Goal: Task Accomplishment & Management: Complete application form

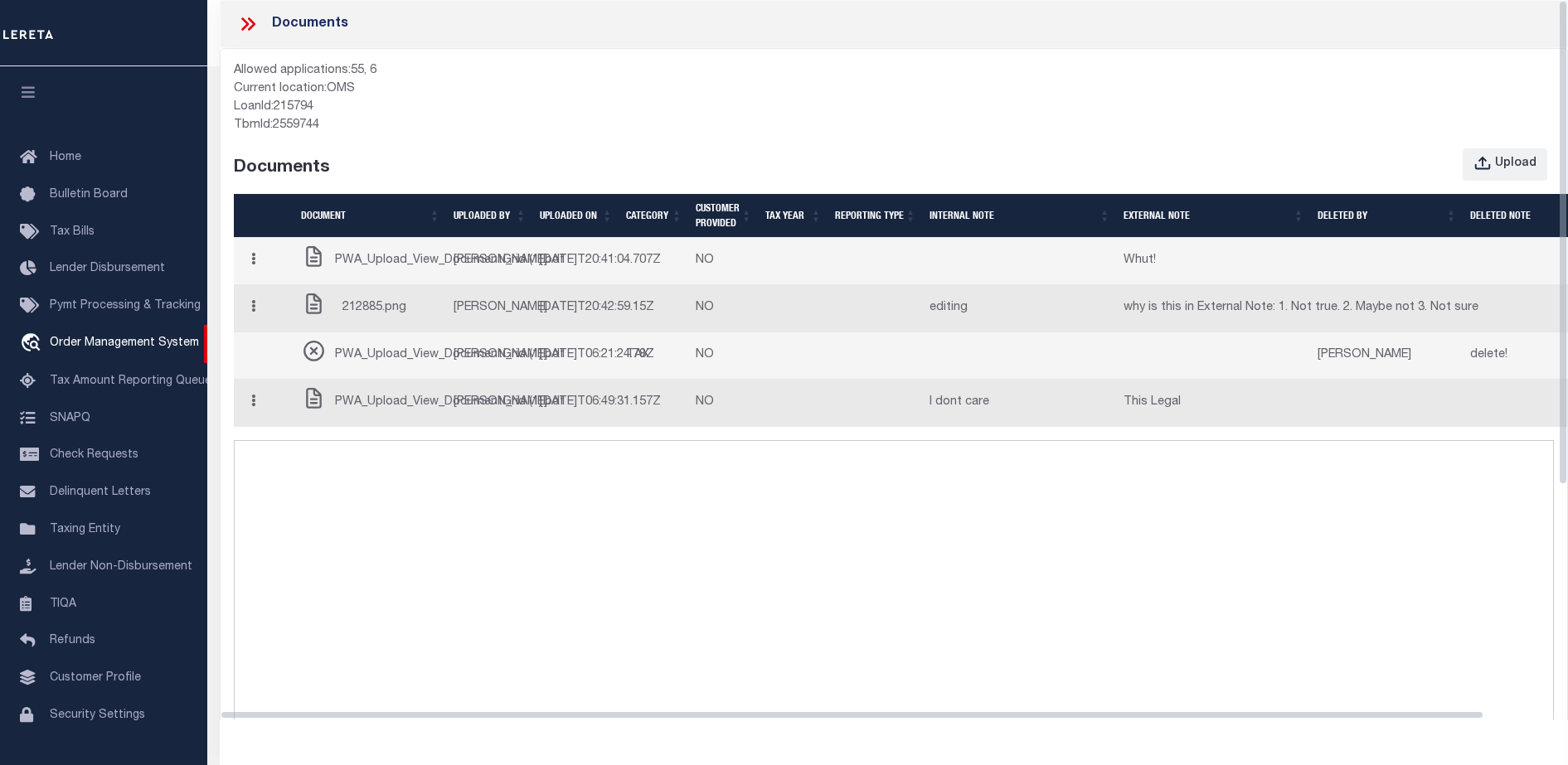
select select "4950"
select select "2464"
select select "NonEscrow"
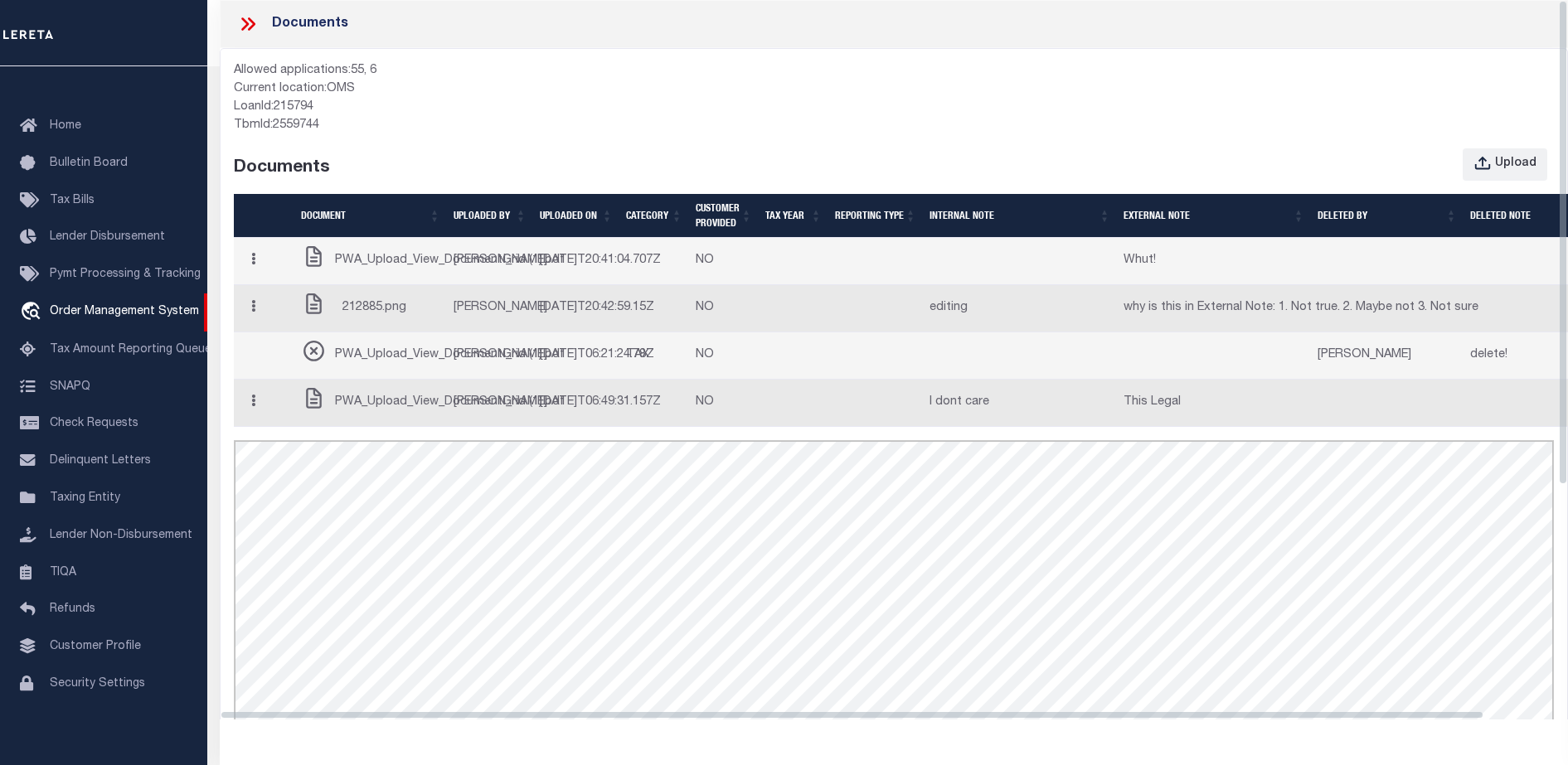
drag, startPoint x: 231, startPoint y: 718, endPoint x: 210, endPoint y: 724, distance: 21.8
click at [210, 724] on div "LOAN DETAILS Client Name 2130" at bounding box center [888, 569] width 1361 height 1005
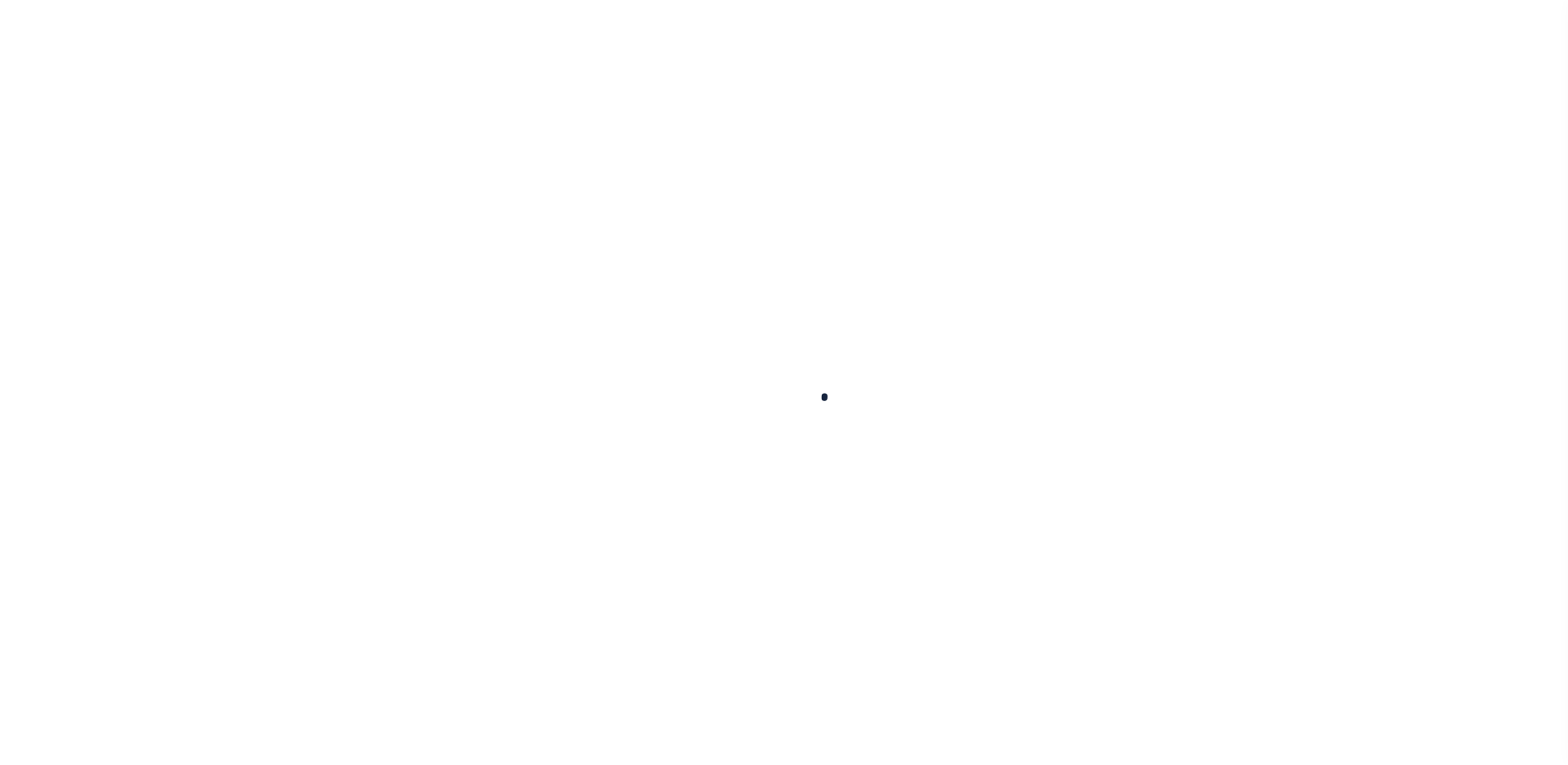
scroll to position [42, 0]
type input "711893850"
type input "MEDSTATE, L.L.C."
select select
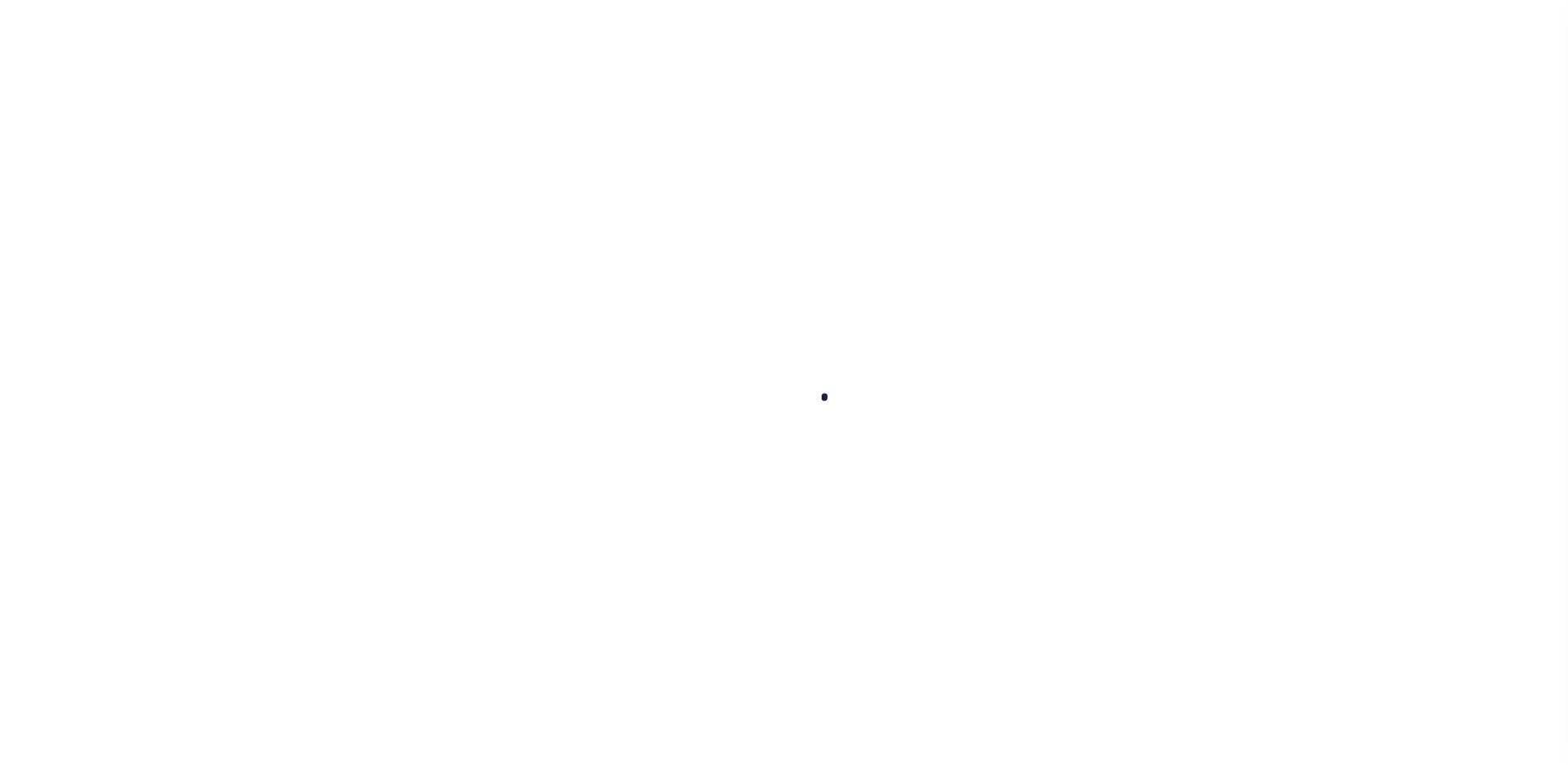
type input "[STREET_ADDRESS][PERSON_NAME] AND 2-X"
type input "[PERSON_NAME] LA 70433"
select select "NonEscrow"
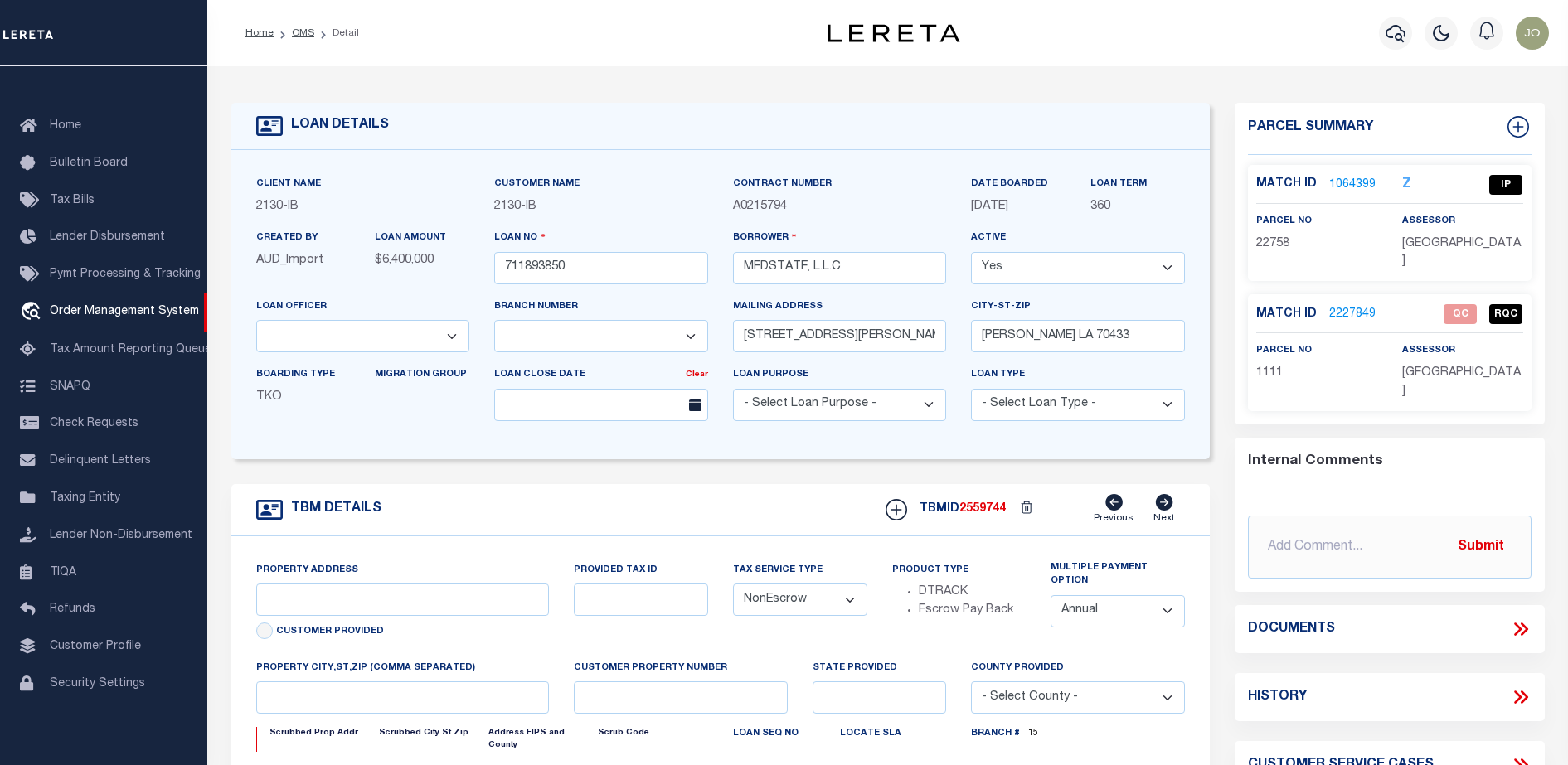
select select "2464"
type input "[STREET_ADDRESS][PERSON_NAME] AND 2-X"
type input "1068111276"
select select
type input "[PERSON_NAME] LA 70433"
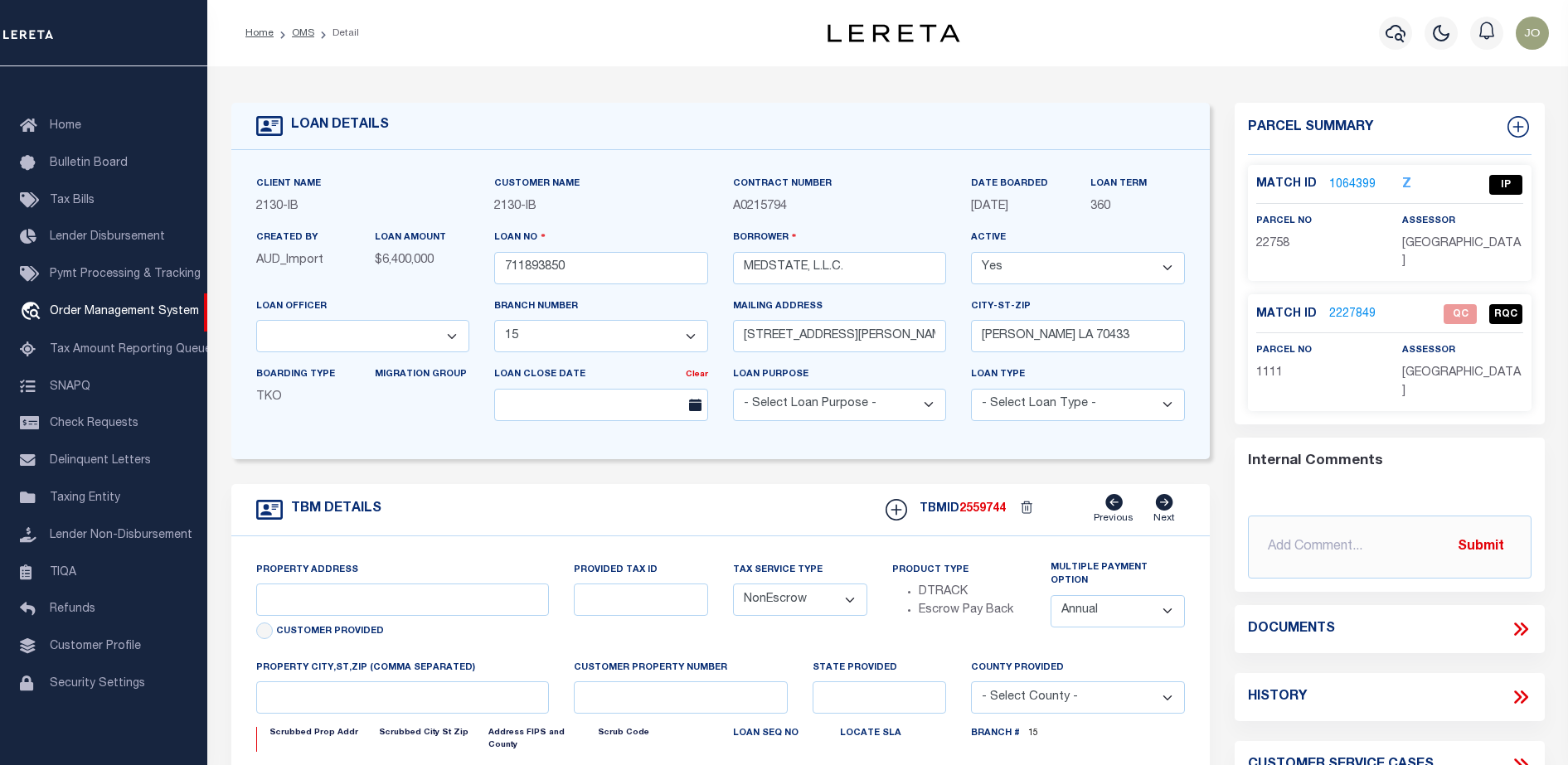
type input "Eastern"
type input "LA"
select select "4950"
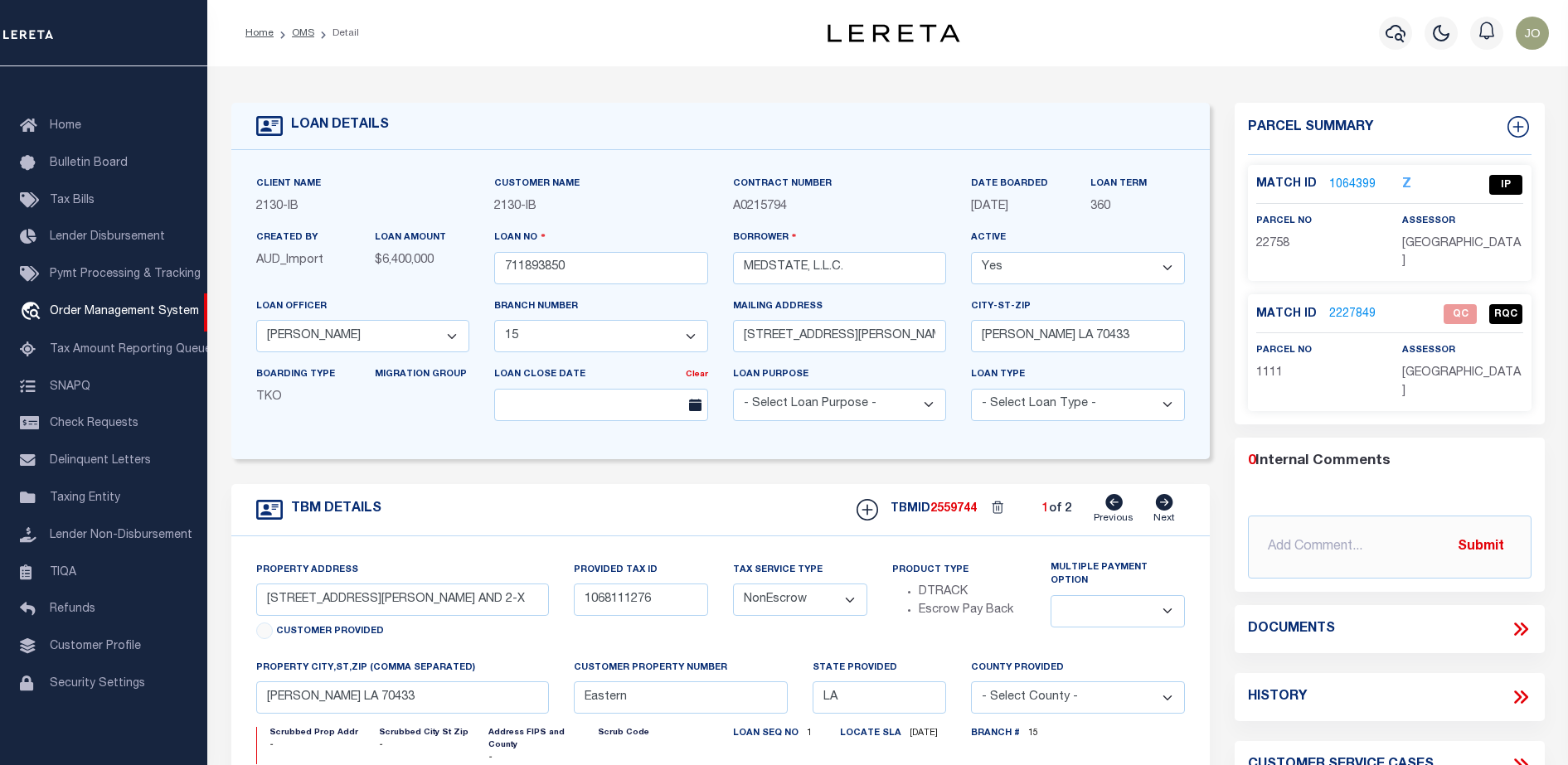
click at [1508, 618] on div "Documents" at bounding box center [1390, 629] width 284 height 22
click at [1518, 623] on icon at bounding box center [1517, 629] width 8 height 13
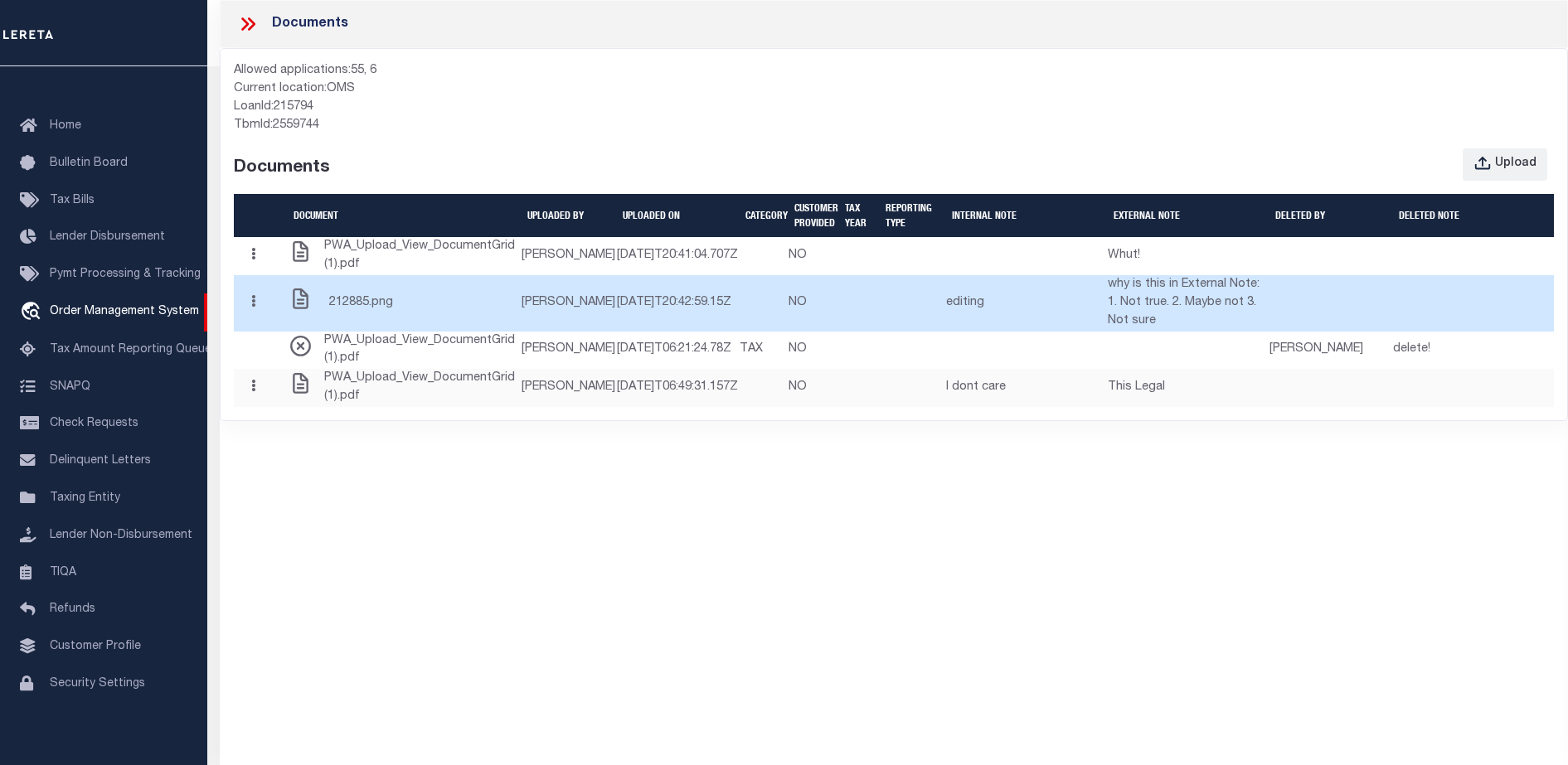
click at [673, 332] on td "[DATE]T20:42:59.15Z" at bounding box center [677, 303] width 122 height 57
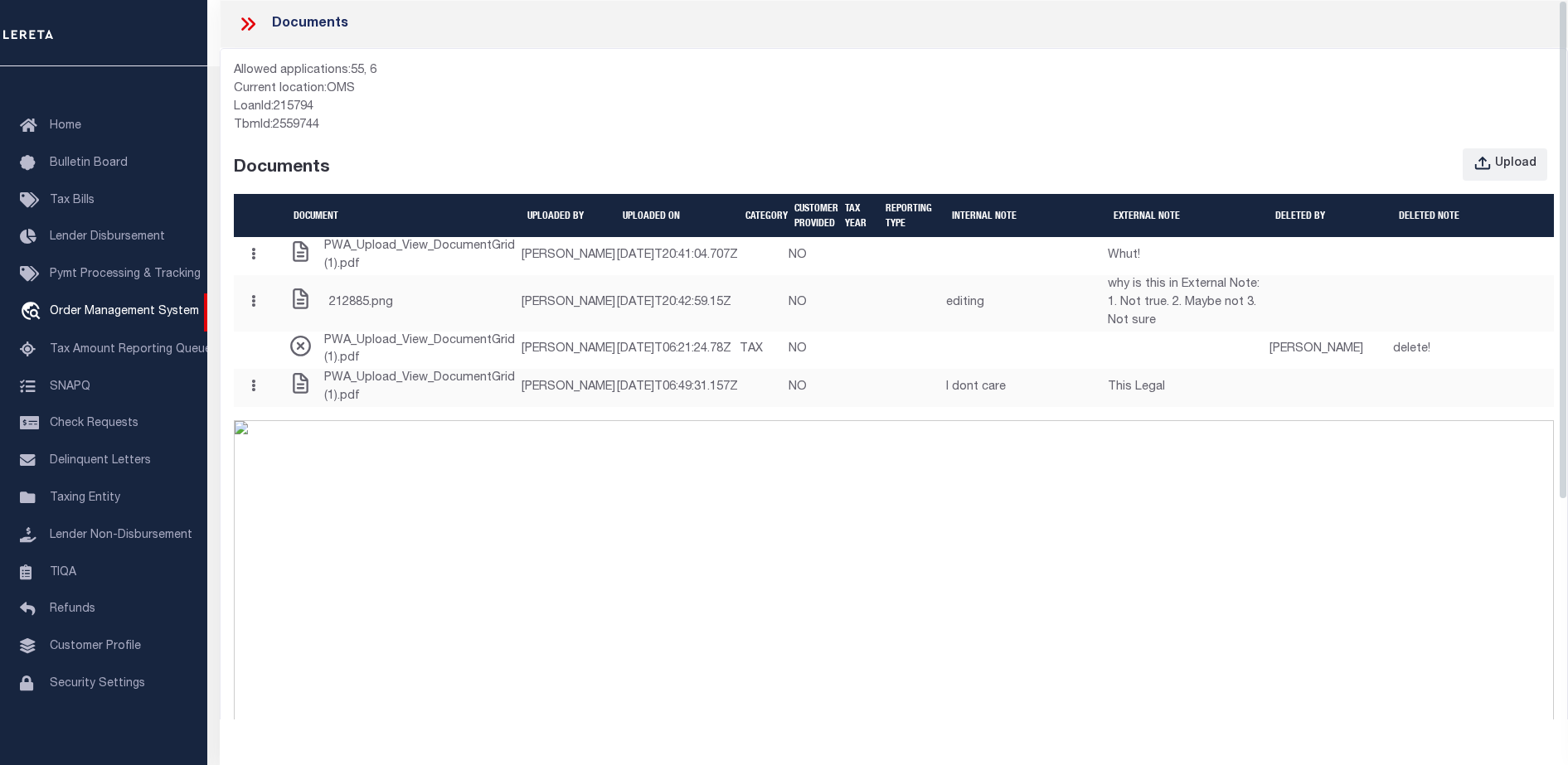
scroll to position [580, 0]
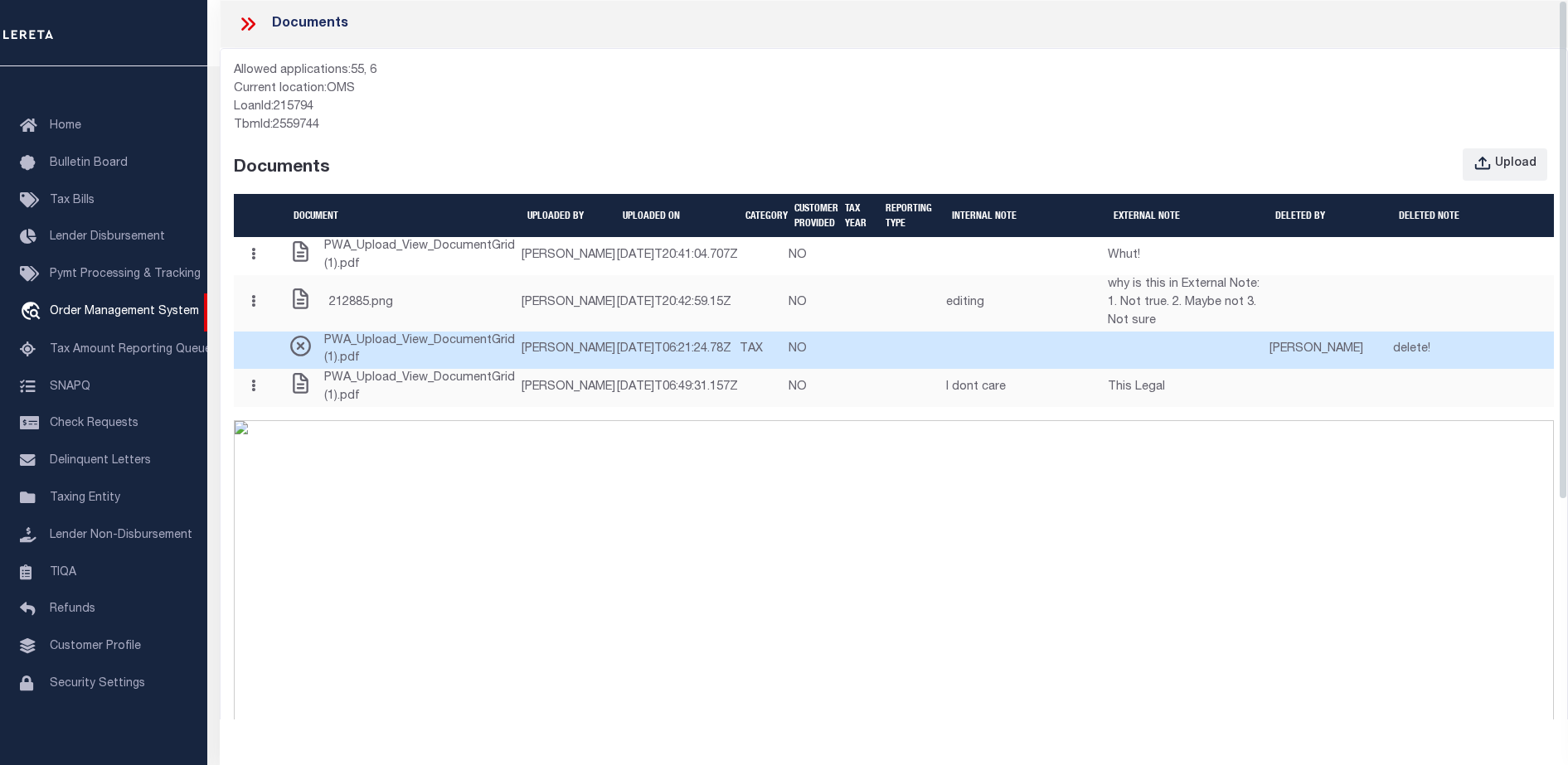
click at [804, 369] on td "NO" at bounding box center [813, 351] width 51 height 38
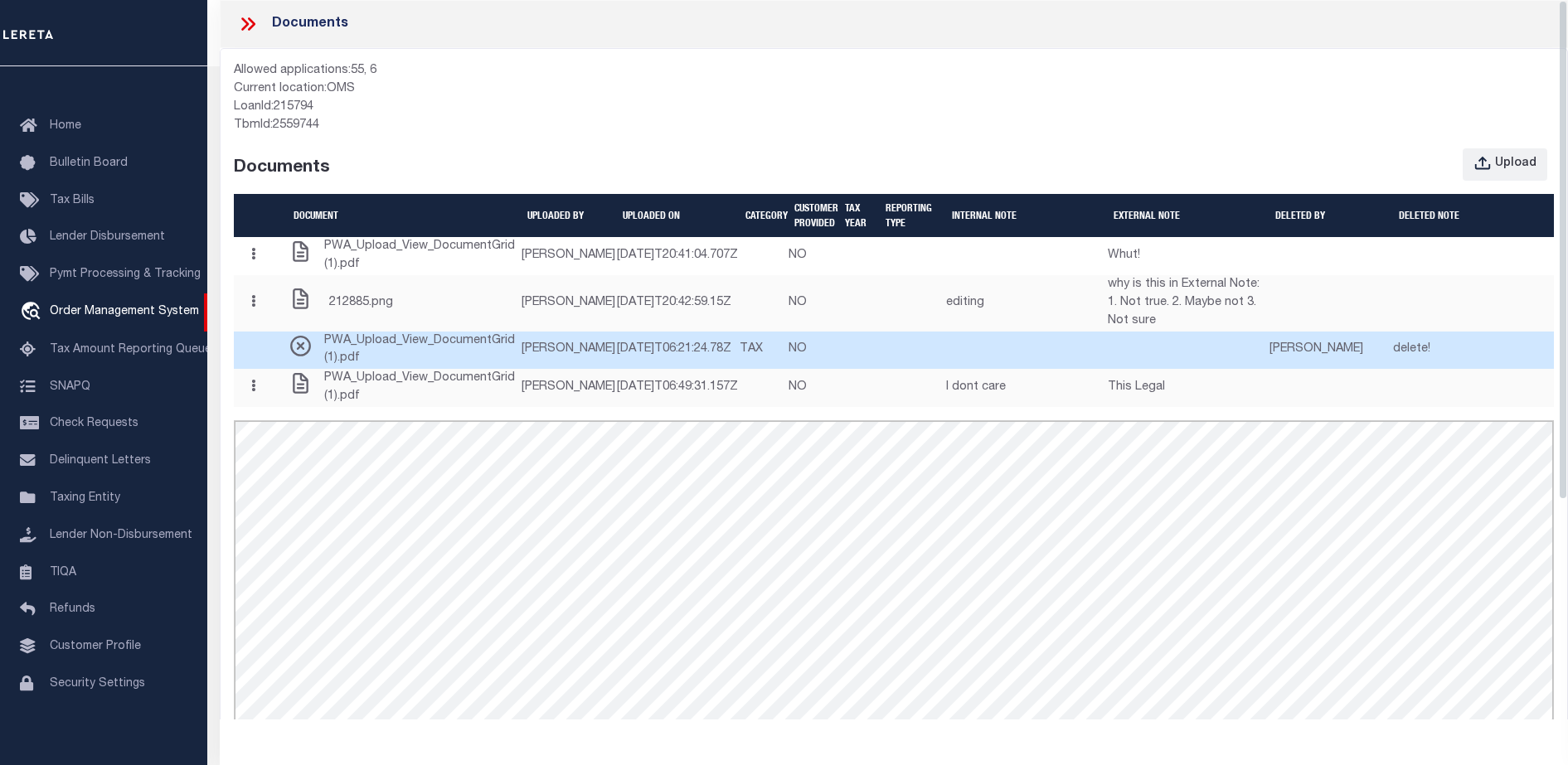
scroll to position [0, 0]
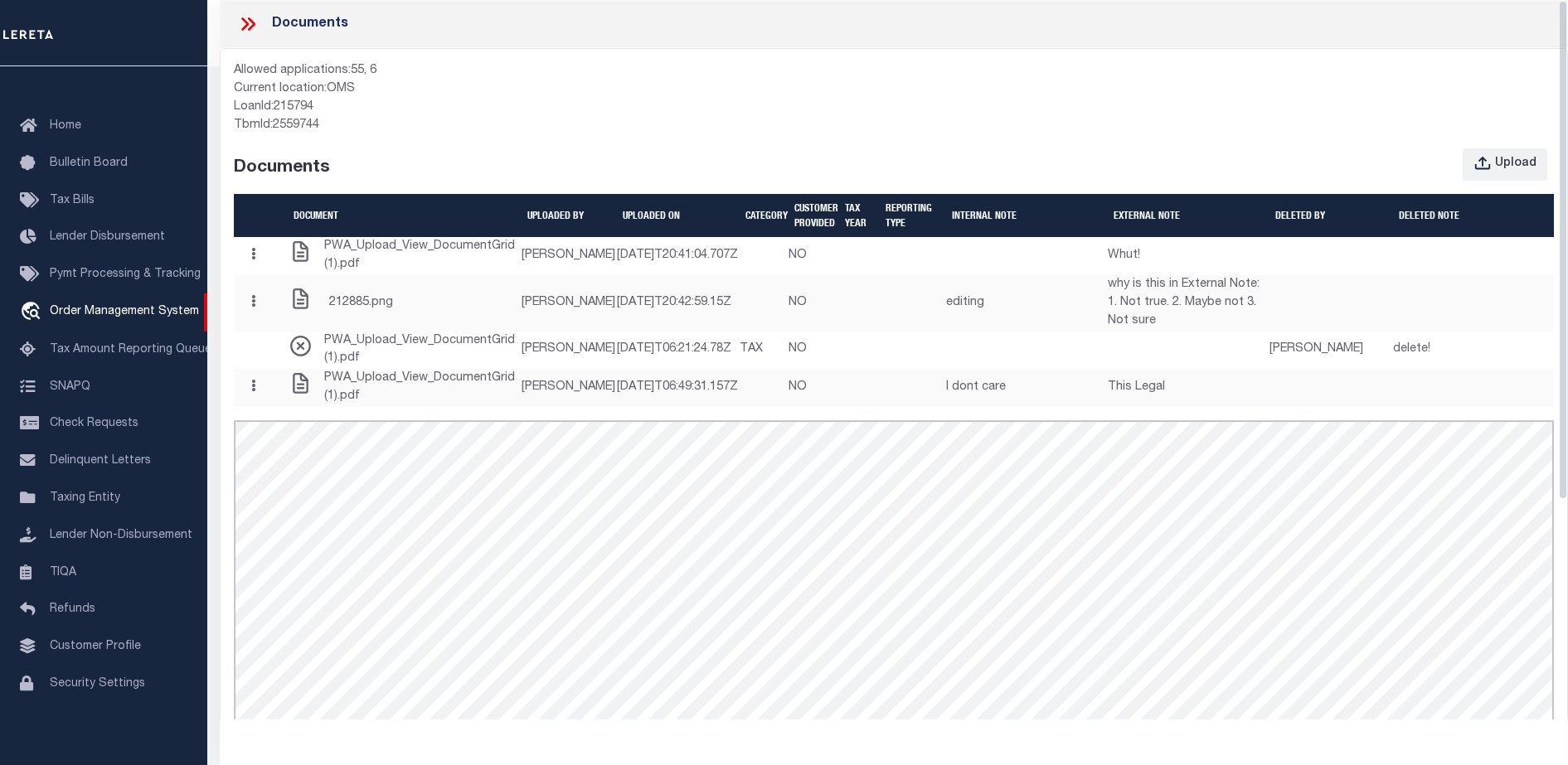
drag, startPoint x: 1562, startPoint y: 468, endPoint x: 1568, endPoint y: 403, distance: 65.3
click at [1567, 403] on html "Home OMS Detail" at bounding box center [784, 637] width 1568 height 1273
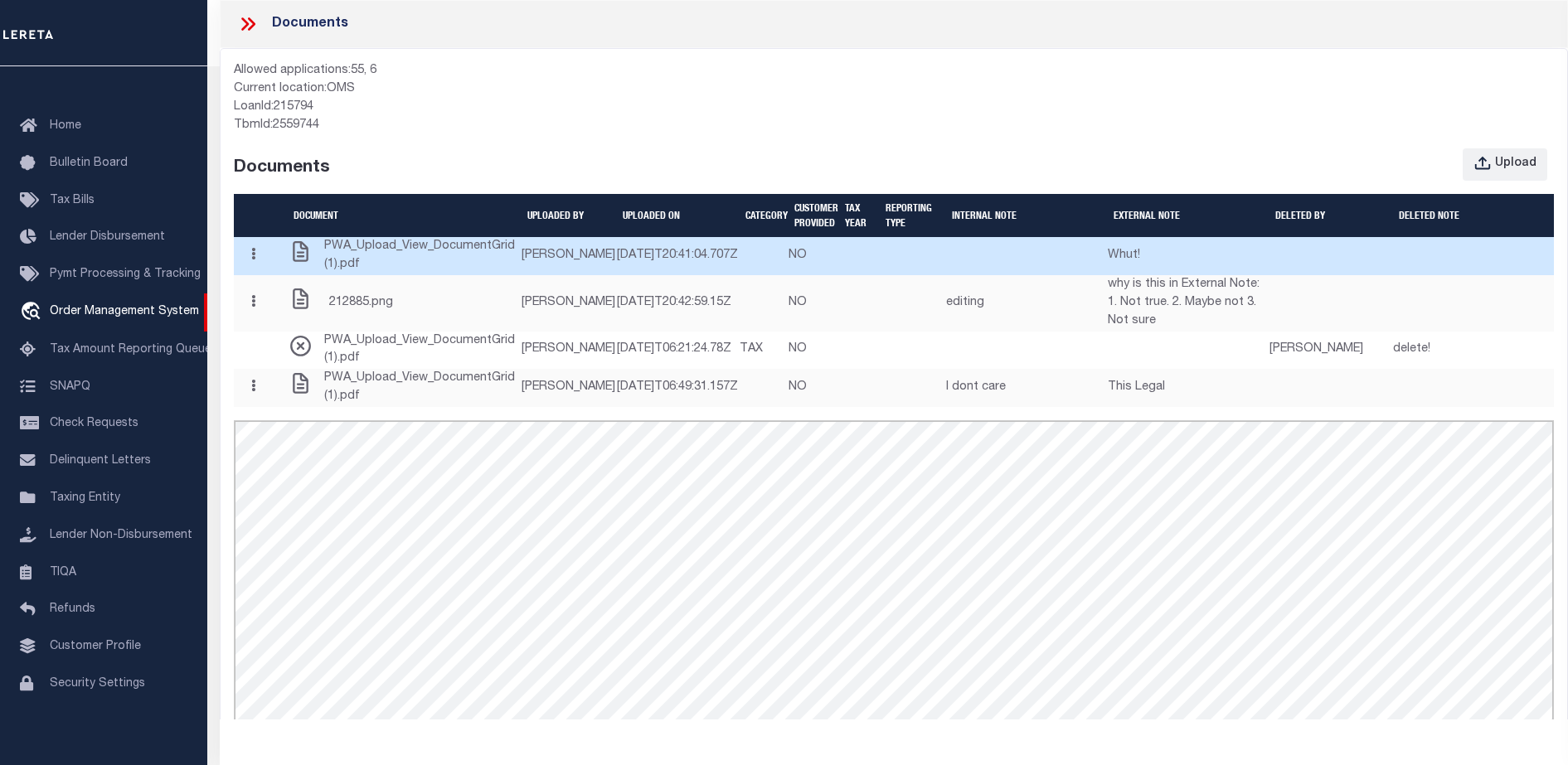
click at [406, 272] on span "PWA_Upload_View_DocumentGrid (1).pdf" at bounding box center [422, 256] width 196 height 37
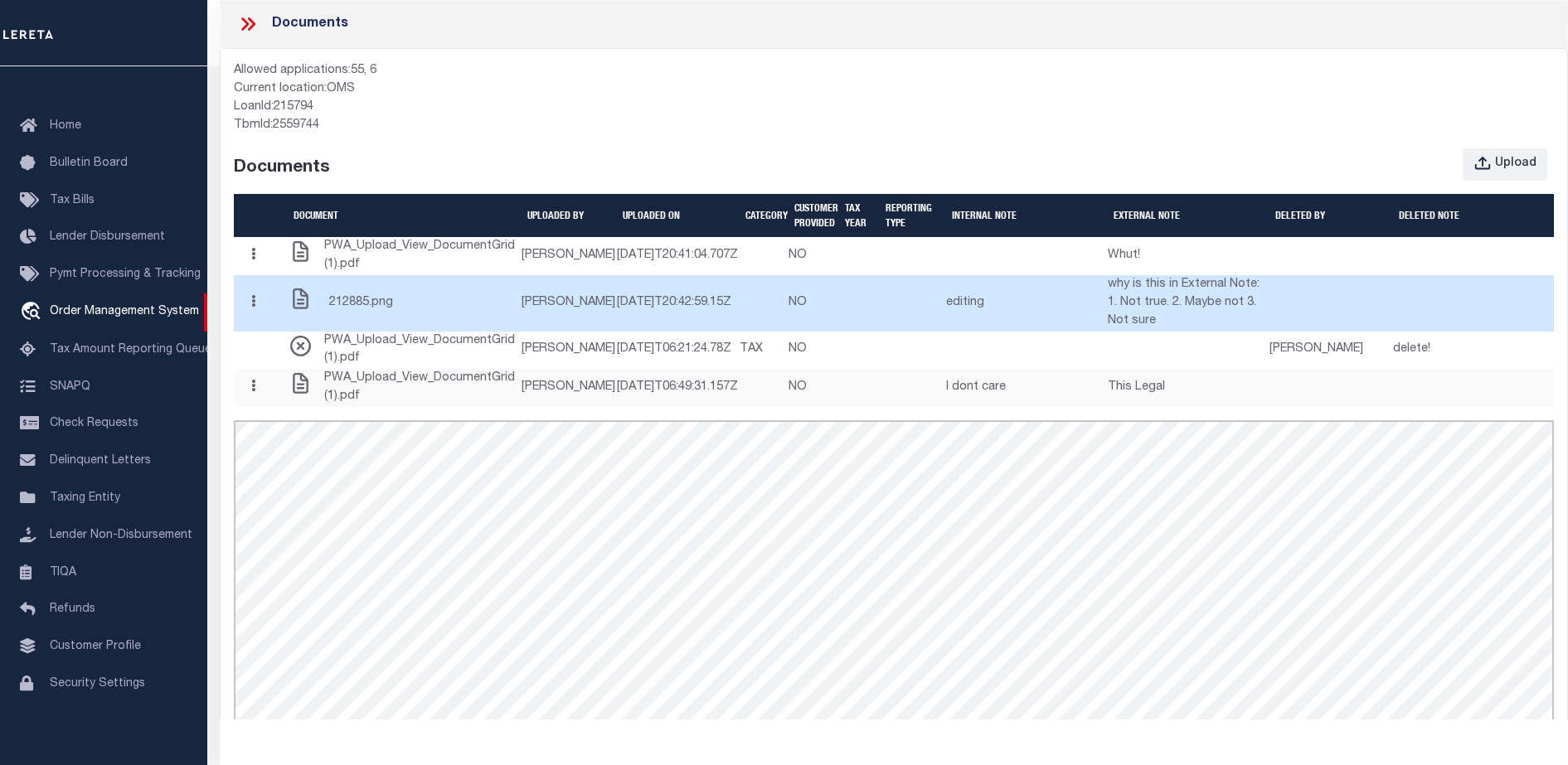
click at [879, 328] on td at bounding box center [859, 303] width 41 height 57
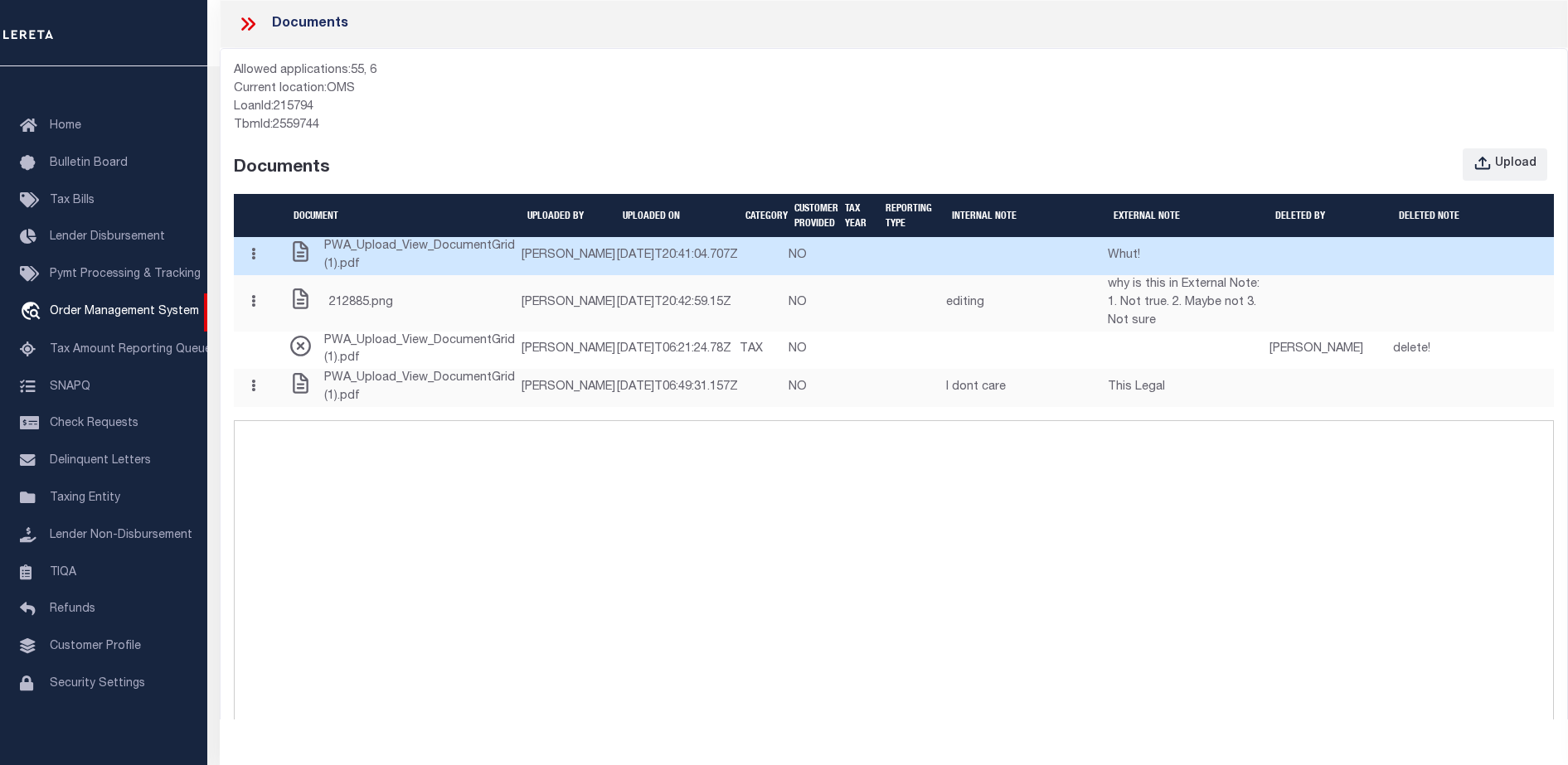
click at [773, 254] on td at bounding box center [763, 256] width 49 height 38
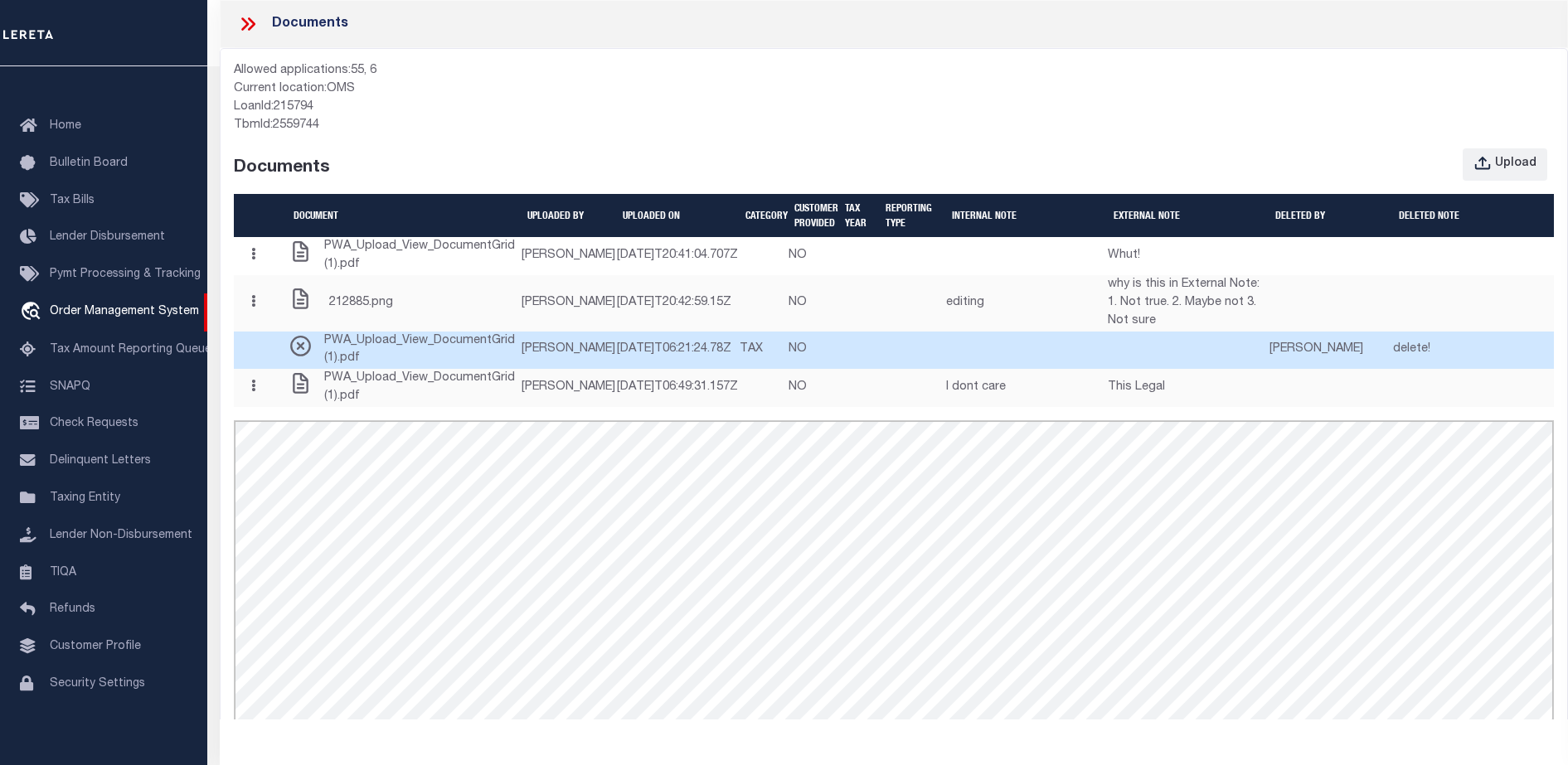
click at [743, 369] on td "TAX" at bounding box center [763, 351] width 49 height 38
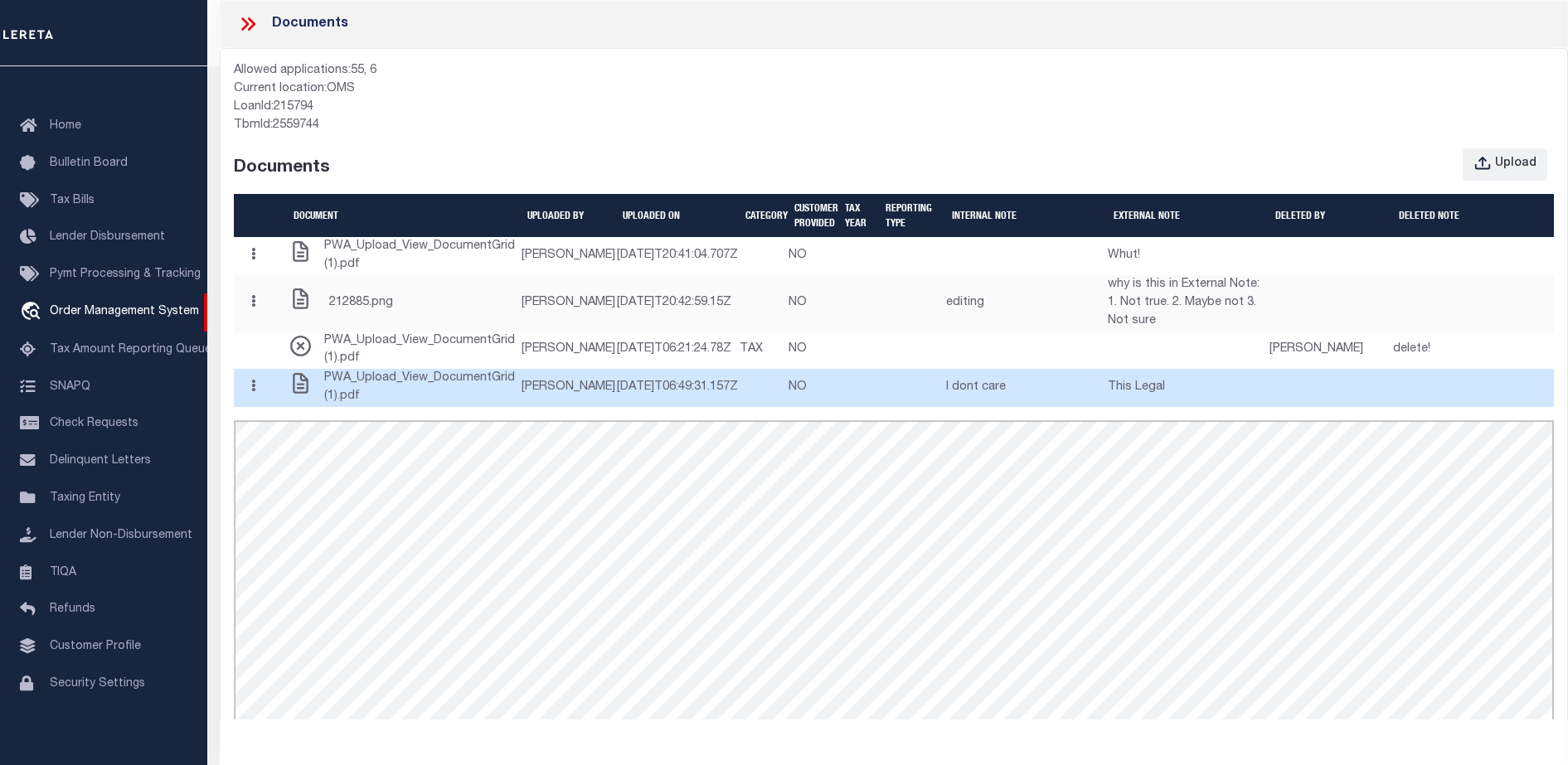
click at [746, 407] on td at bounding box center [763, 388] width 49 height 38
click at [616, 407] on td "[DATE]T06:49:31.157Z" at bounding box center [677, 388] width 122 height 38
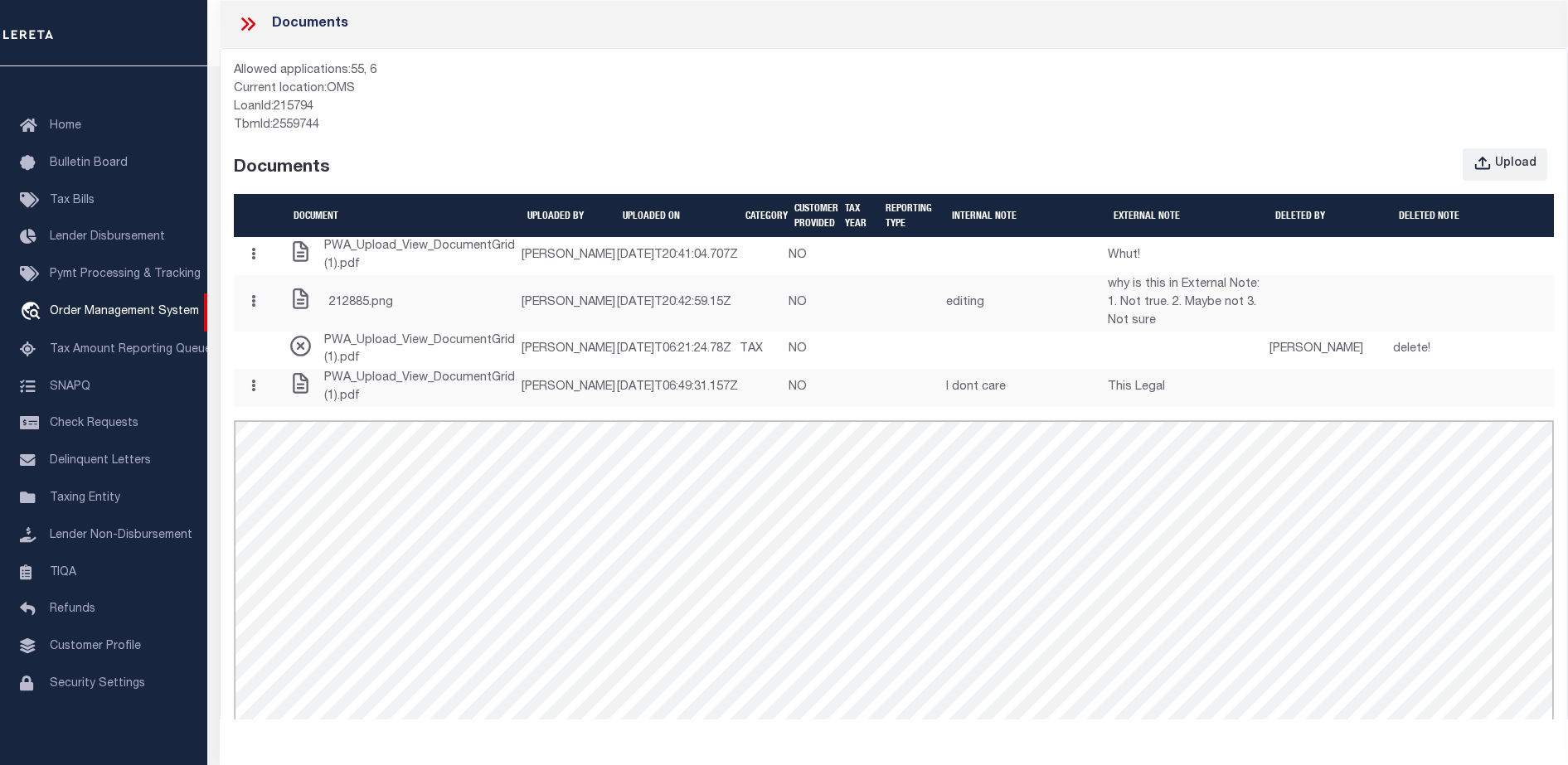
click at [780, 118] on div "TbmId: 2559744" at bounding box center [894, 126] width 1320 height 18
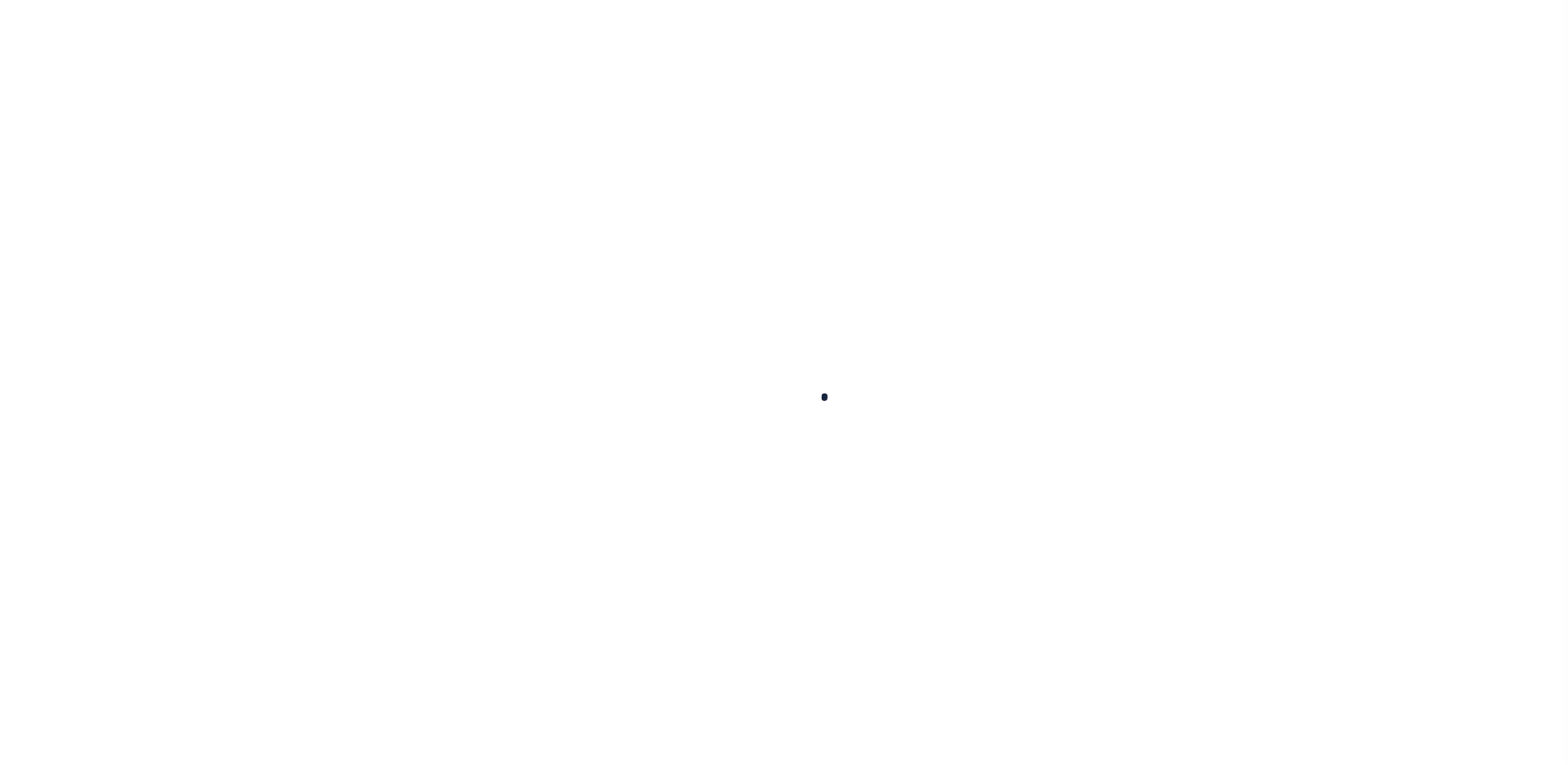
scroll to position [41, 0]
type input "711893850"
type input "MEDSTATE, L.L.C."
select select
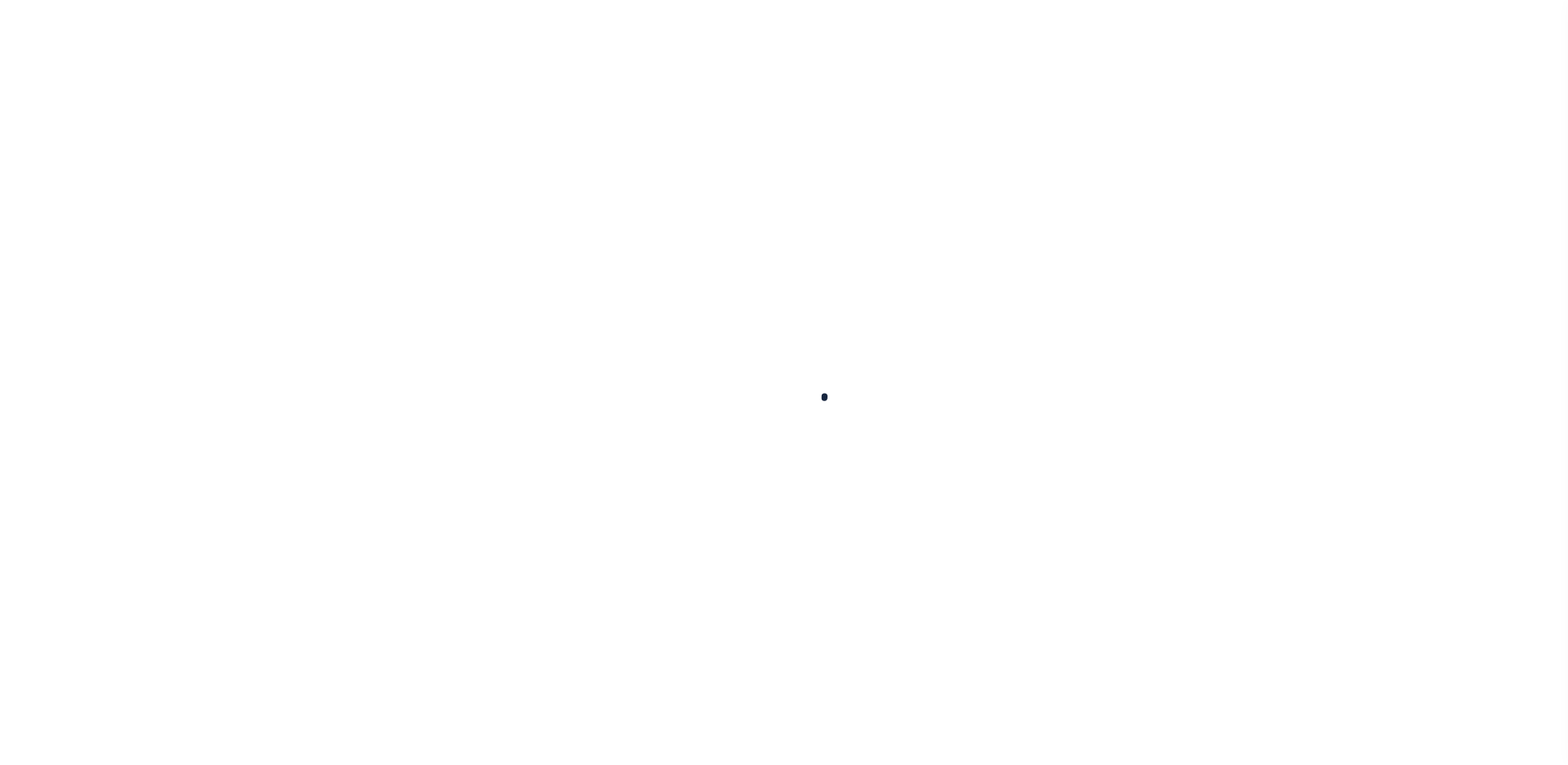
type input "[STREET_ADDRESS][PERSON_NAME] AND 2-X"
type input "[PERSON_NAME] LA 70433"
select select "NonEscrow"
type input "[STREET_ADDRESS][PERSON_NAME] AND 2-X"
type input "1068111276"
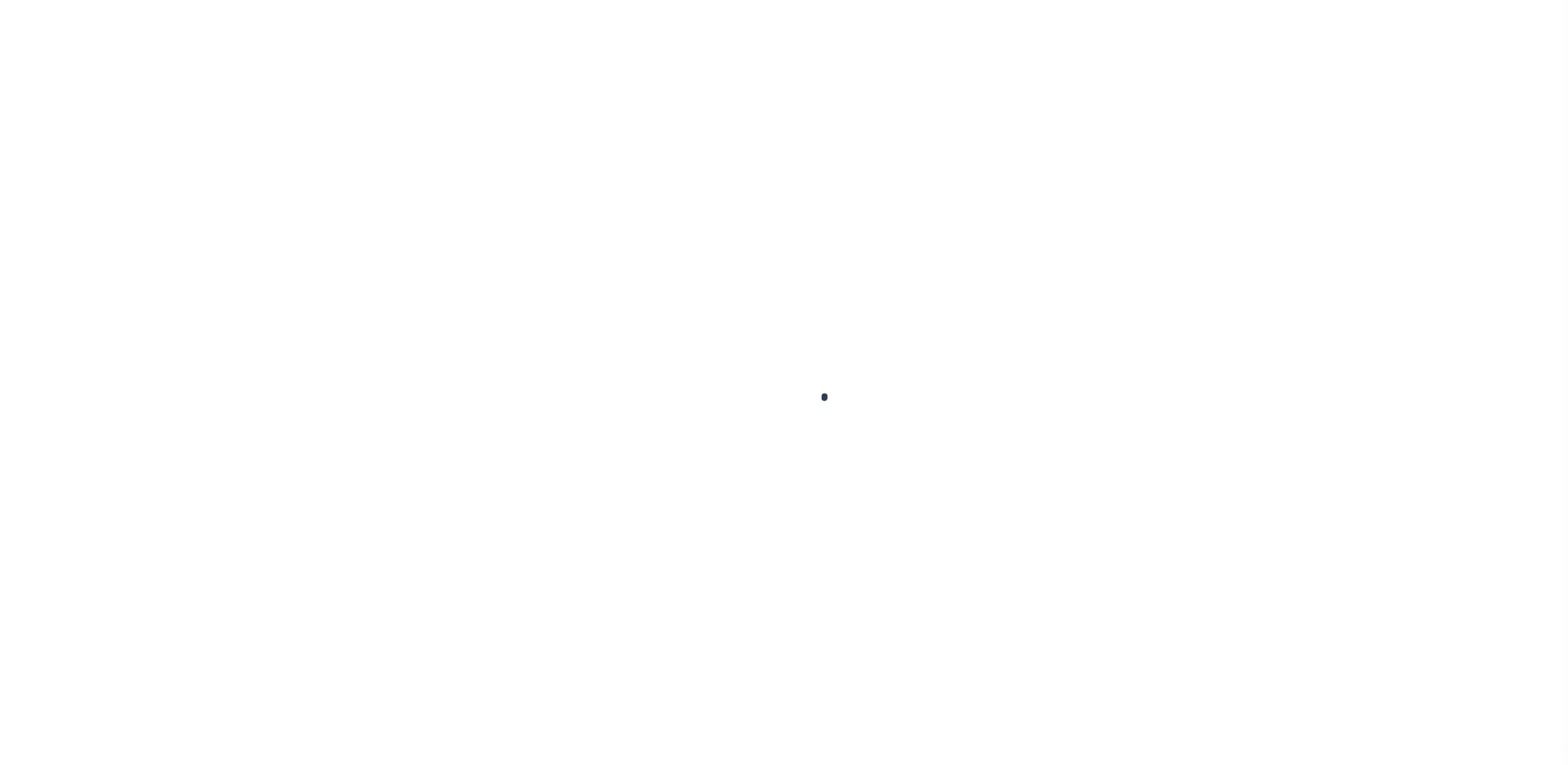
select select
type input "[PERSON_NAME] LA 70433"
type input "Eastern"
type input "LA"
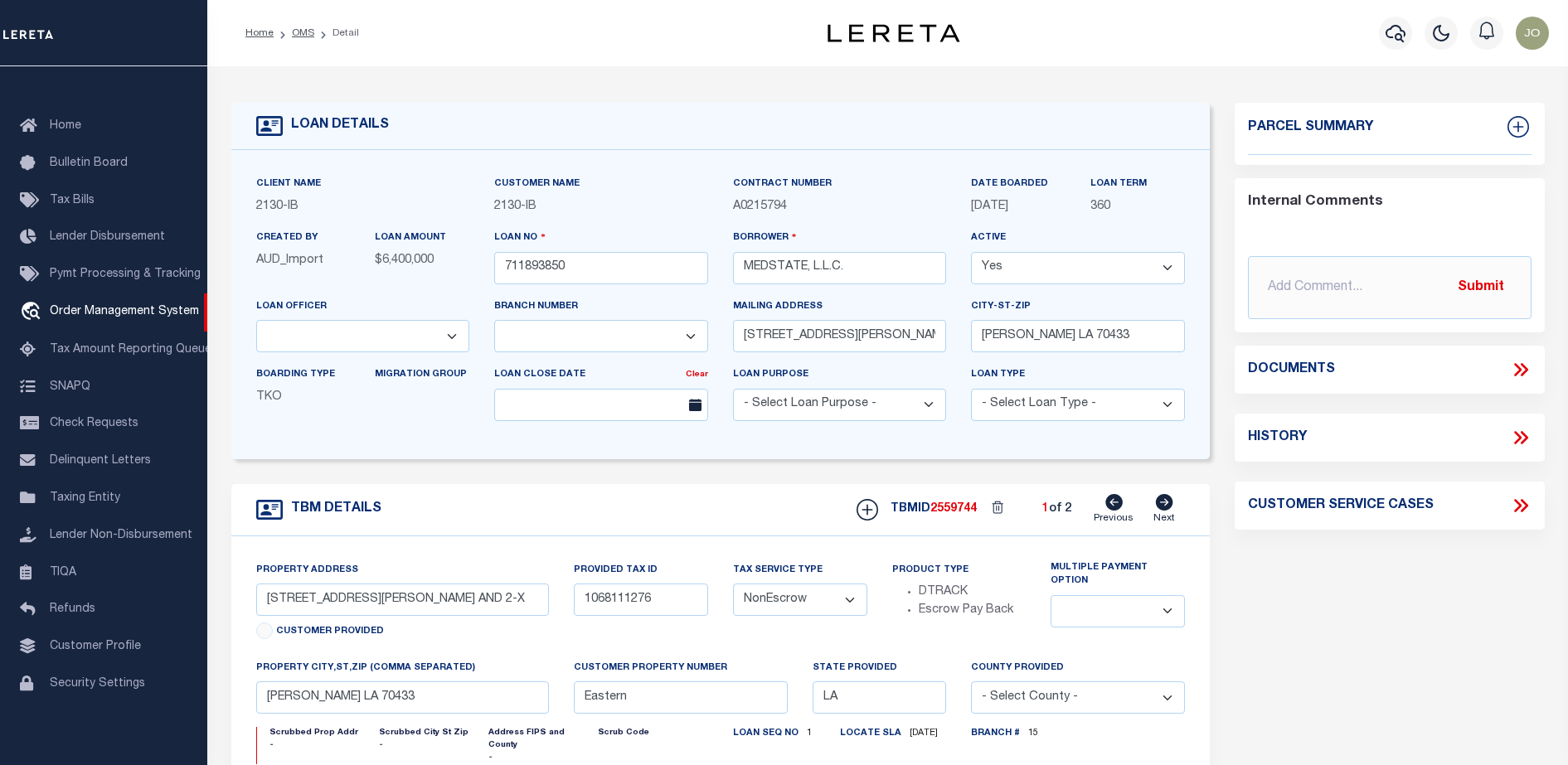
select select "2464"
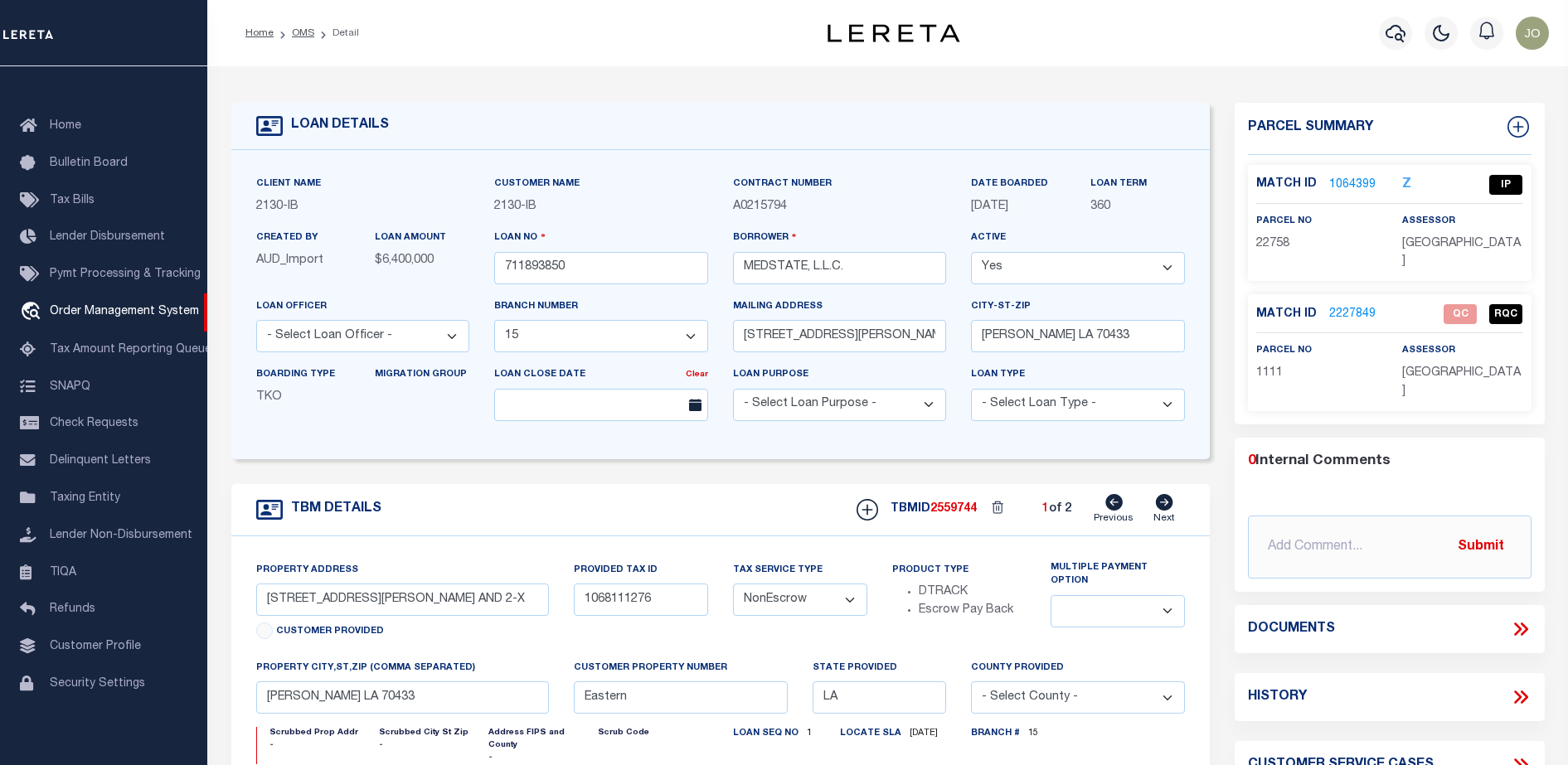
select select "4950"
click at [1509, 362] on div "Parcel Summary Match ID 1064399 Z parcel no 22758 assessor 1111" at bounding box center [1390, 562] width 335 height 919
click at [1527, 618] on icon at bounding box center [1521, 629] width 22 height 22
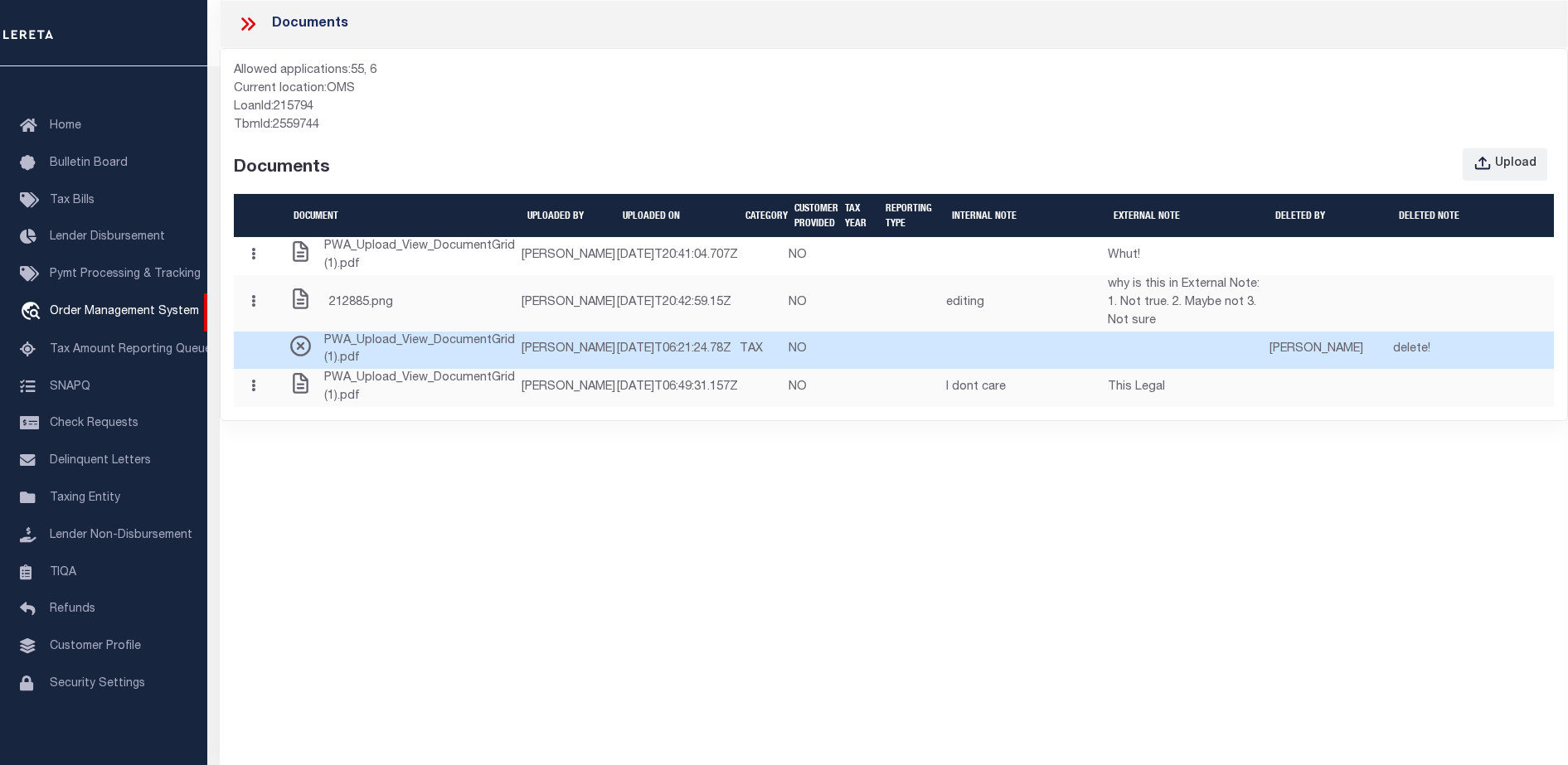
click at [825, 369] on td "NO" at bounding box center [813, 351] width 51 height 38
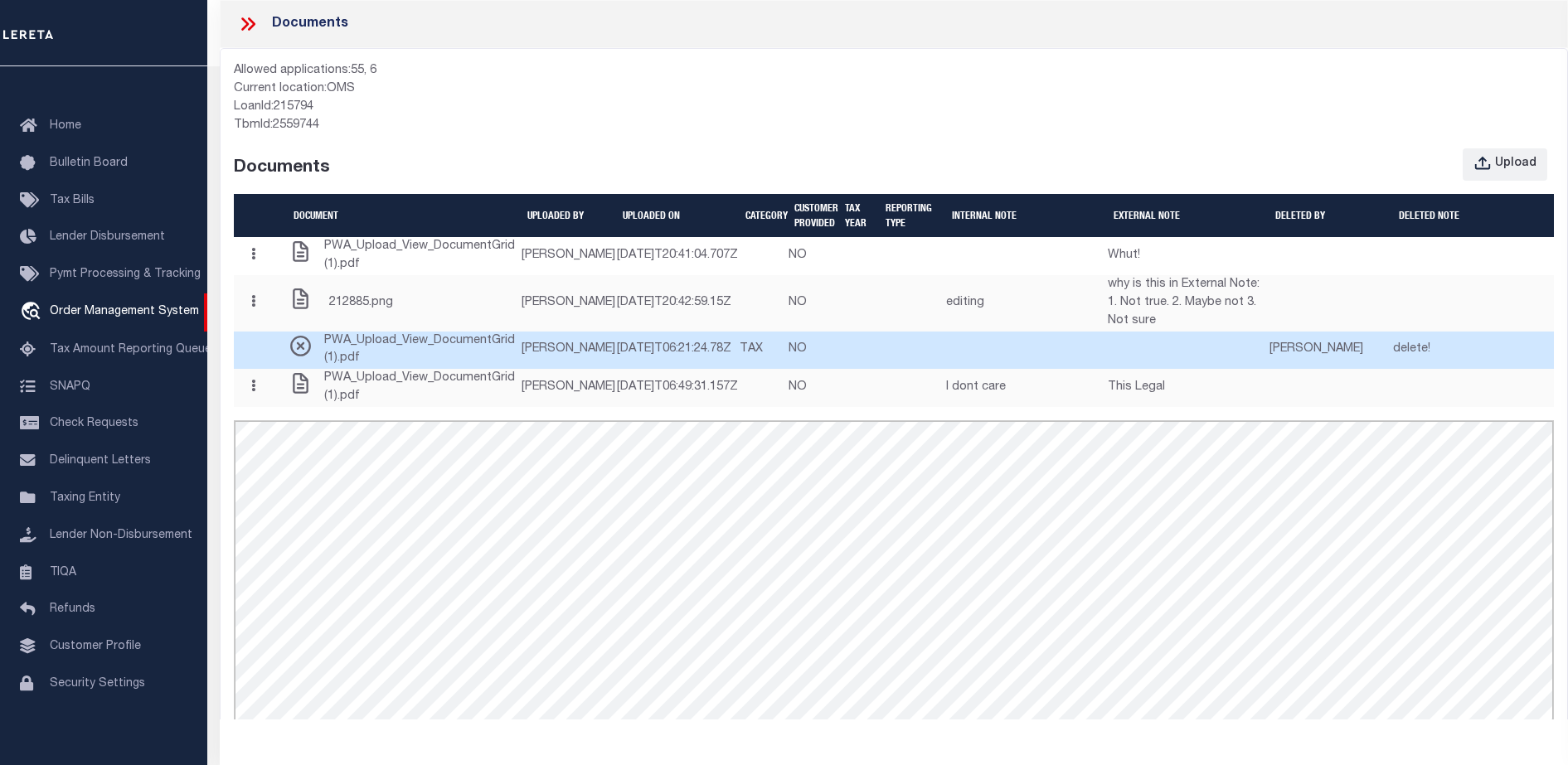
scroll to position [0, 0]
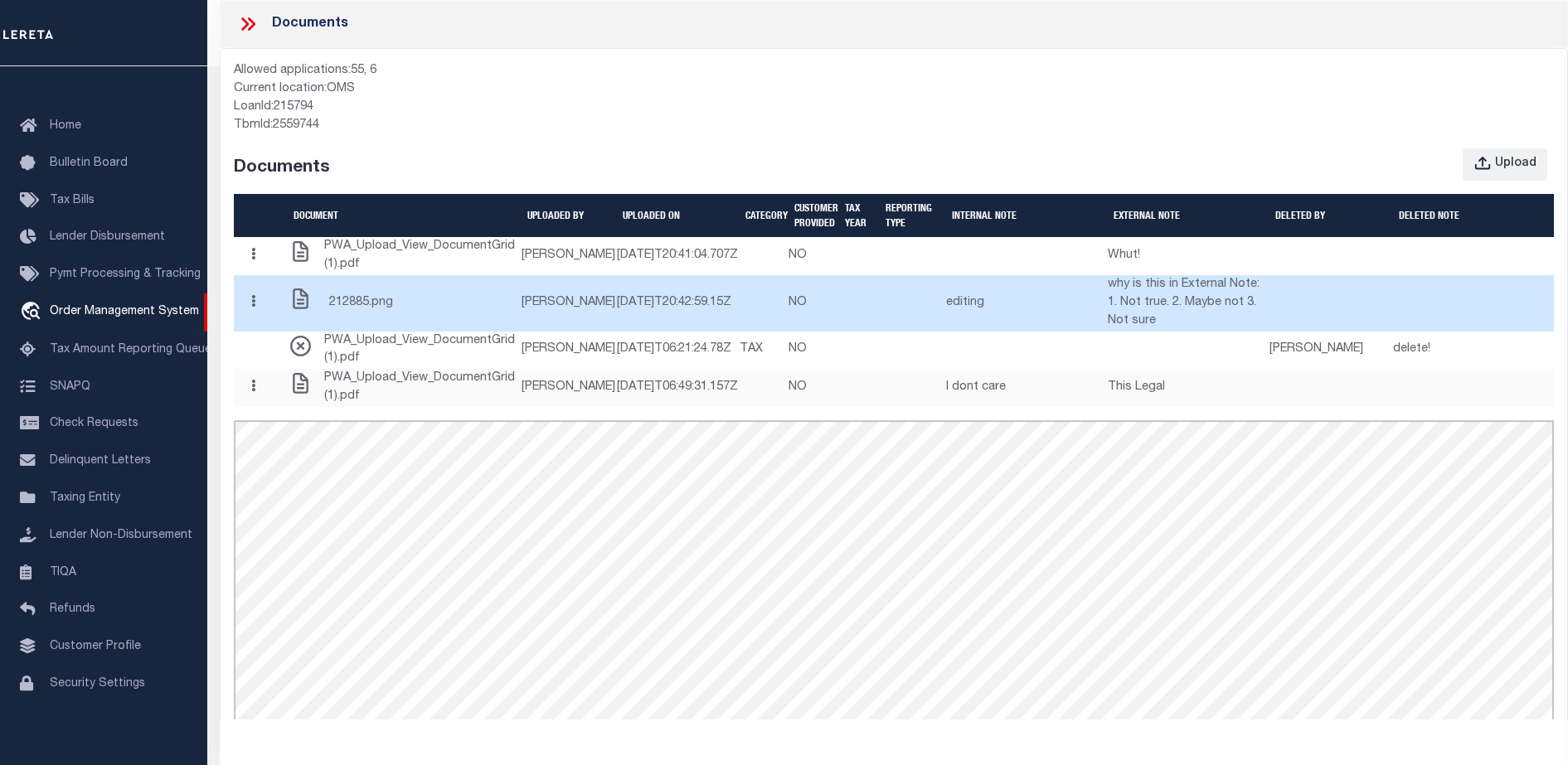
click at [739, 332] on td at bounding box center [763, 303] width 49 height 57
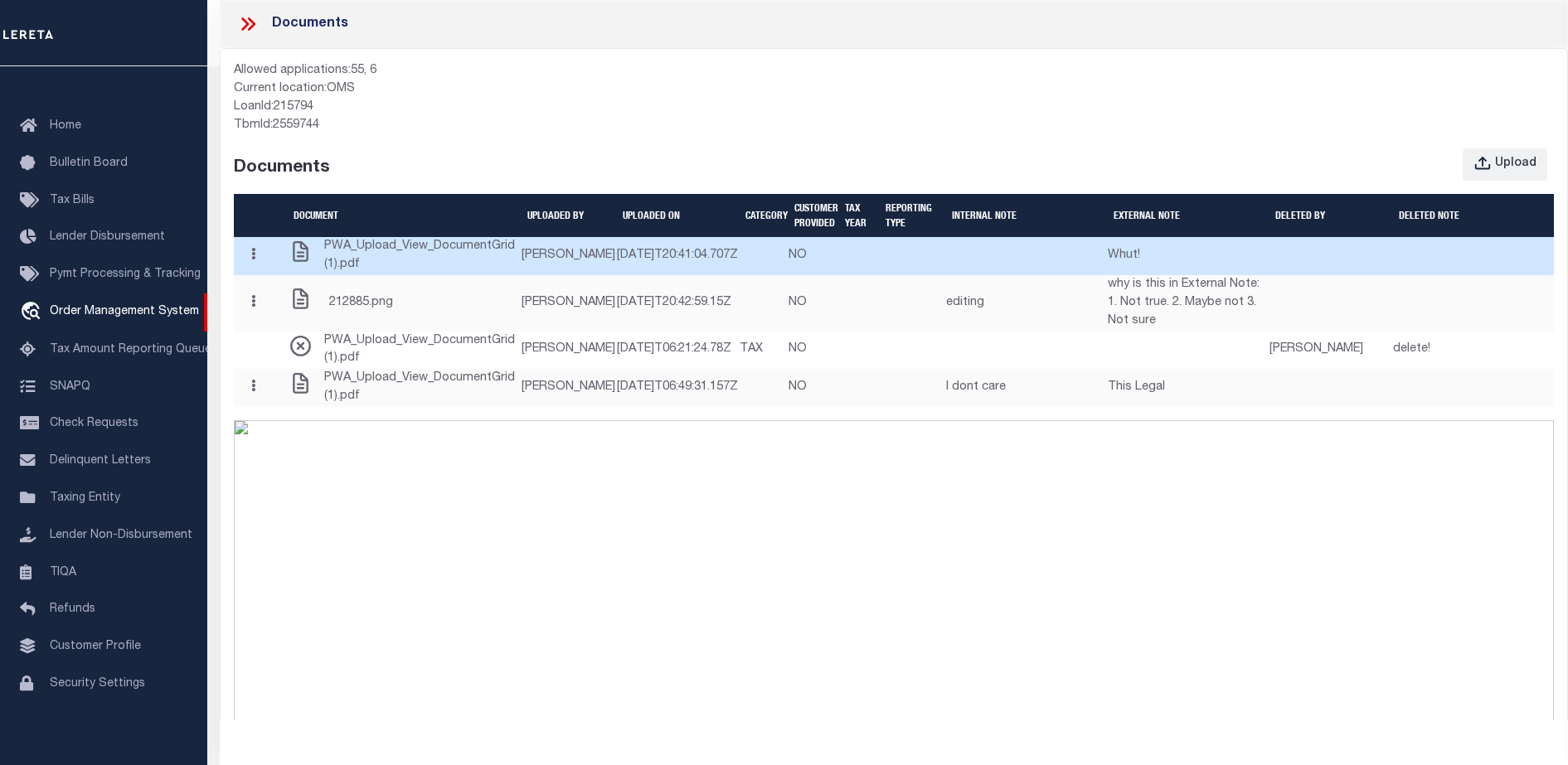
click at [260, 272] on button "button" at bounding box center [252, 255] width 25 height 32
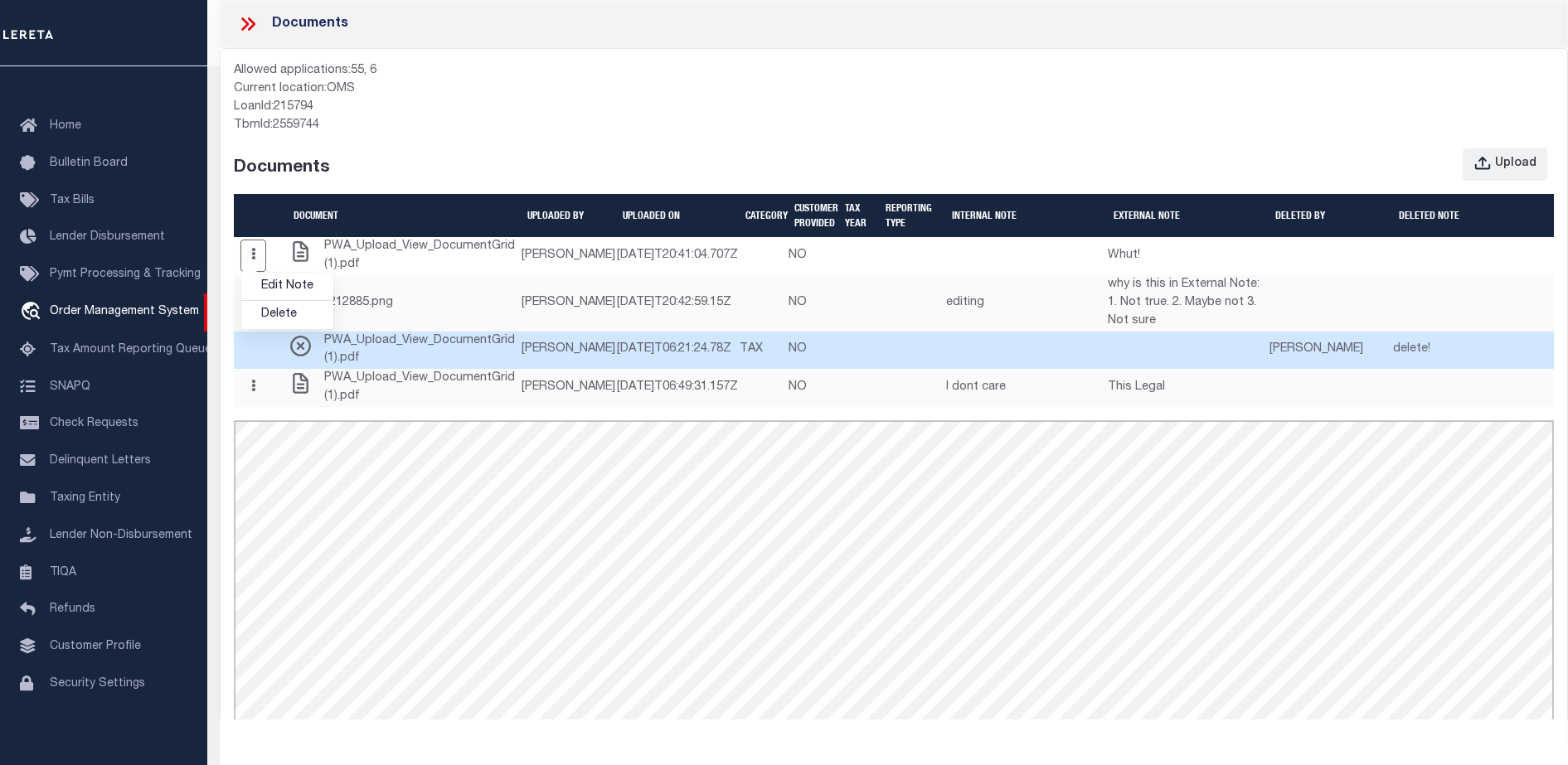
click at [521, 369] on td "[PERSON_NAME]" at bounding box center [568, 351] width 95 height 38
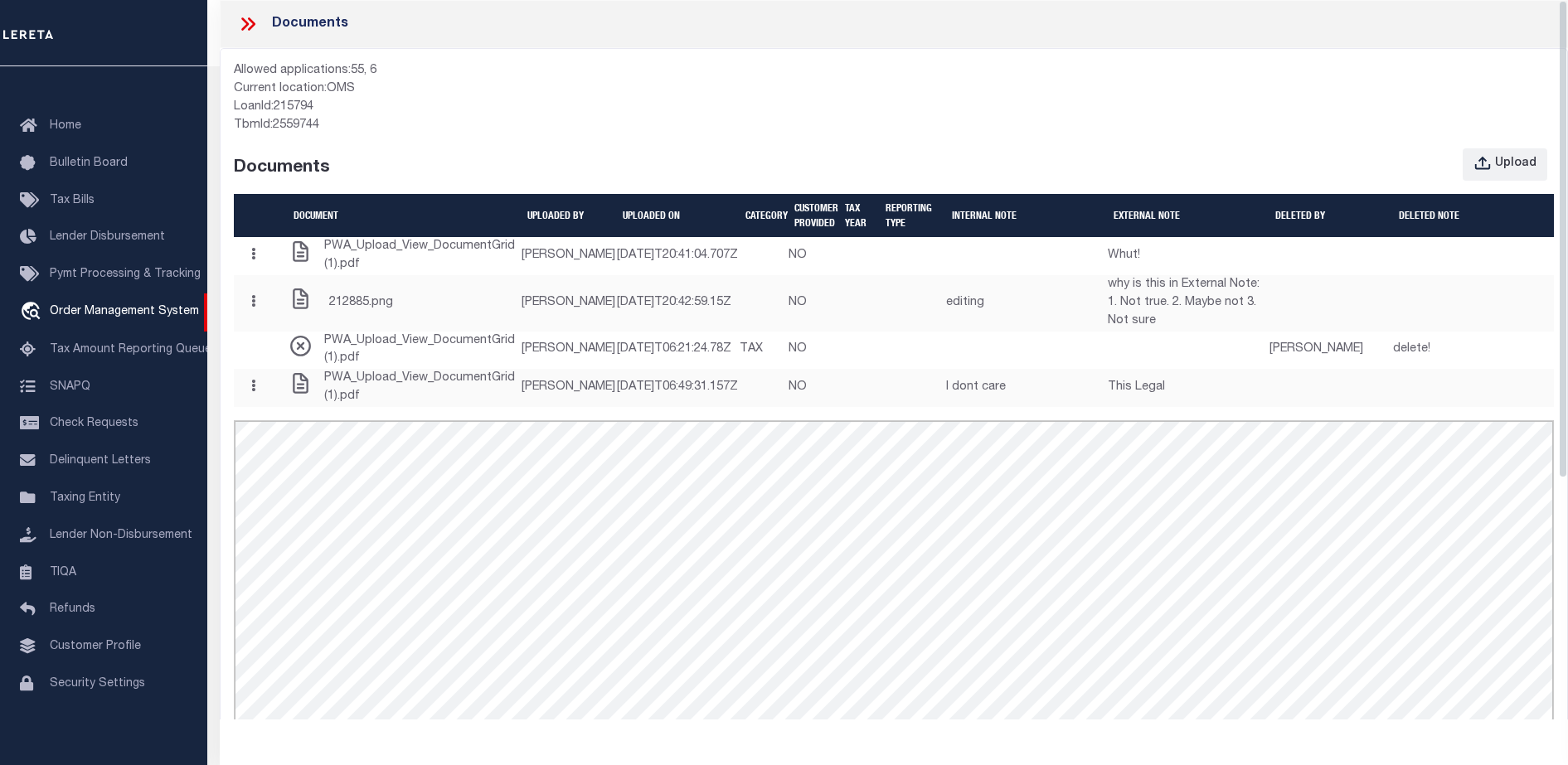
click at [1255, 126] on div "TbmId: 2559744" at bounding box center [894, 126] width 1320 height 18
click at [1495, 165] on button "Upload" at bounding box center [1505, 164] width 85 height 32
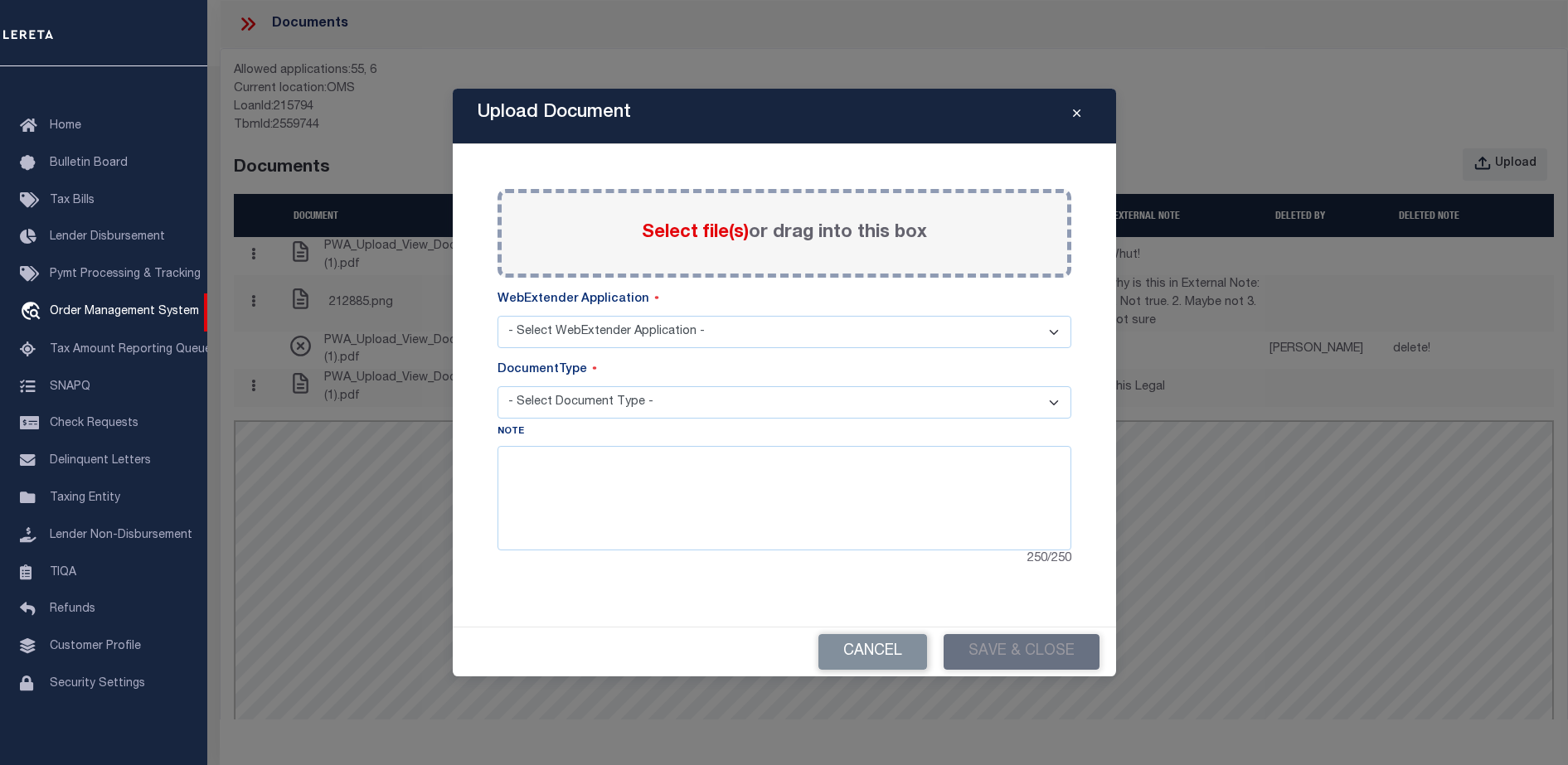
click at [710, 224] on span "Select file(s)" at bounding box center [695, 232] width 107 height 18
click at [0, 0] on input "Select file(s) or drag into this box" at bounding box center [0, 0] width 0 height 0
click at [639, 335] on select "- Select WebExtender Application - SERVICES BORROWER_CORRESPONDENCE" at bounding box center [784, 332] width 574 height 32
click at [651, 523] on textarea at bounding box center [784, 499] width 574 height 105
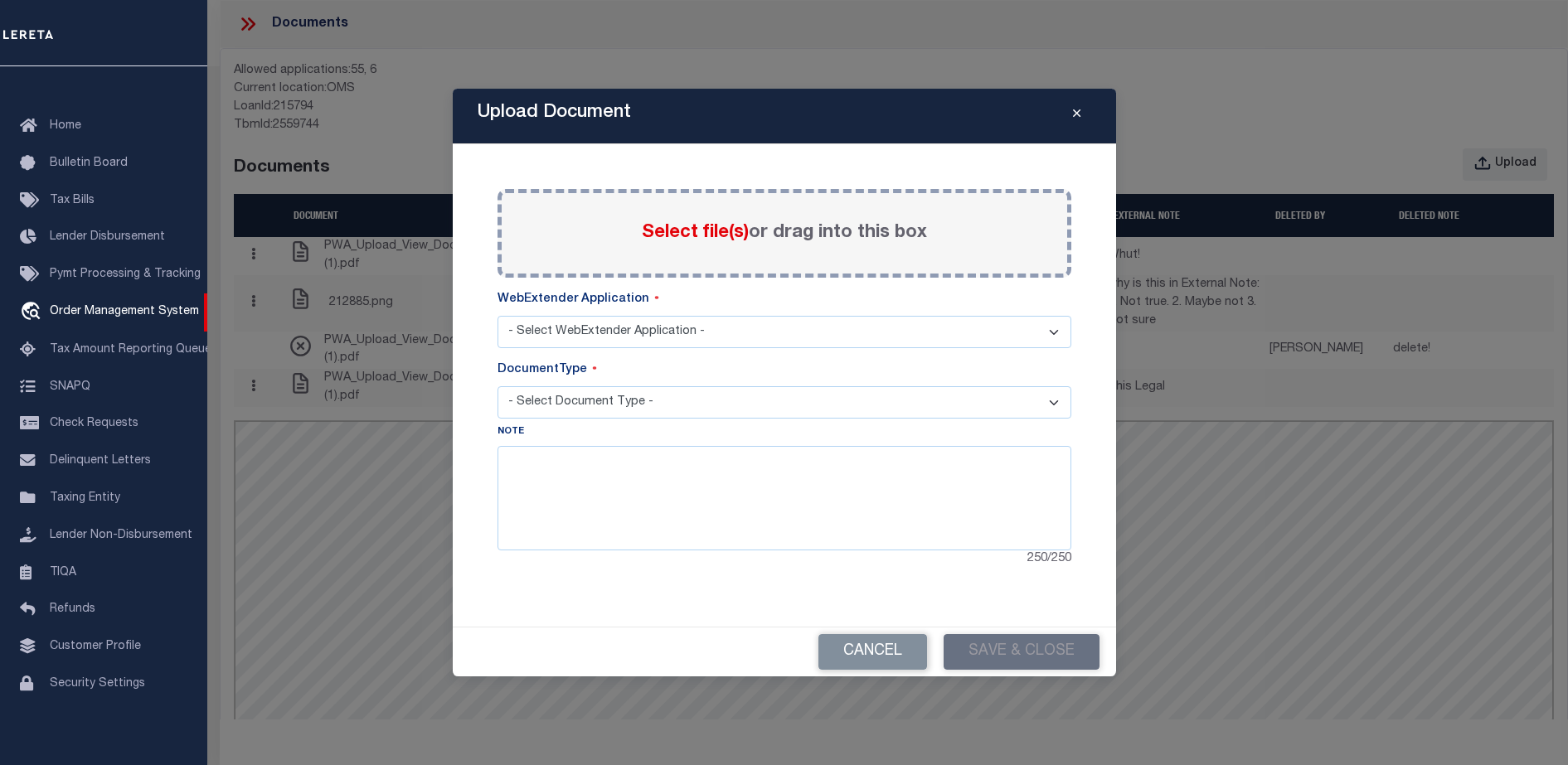
click at [1076, 115] on icon "Close" at bounding box center [1076, 114] width 8 height 12
